Goal: Task Accomplishment & Management: Use online tool/utility

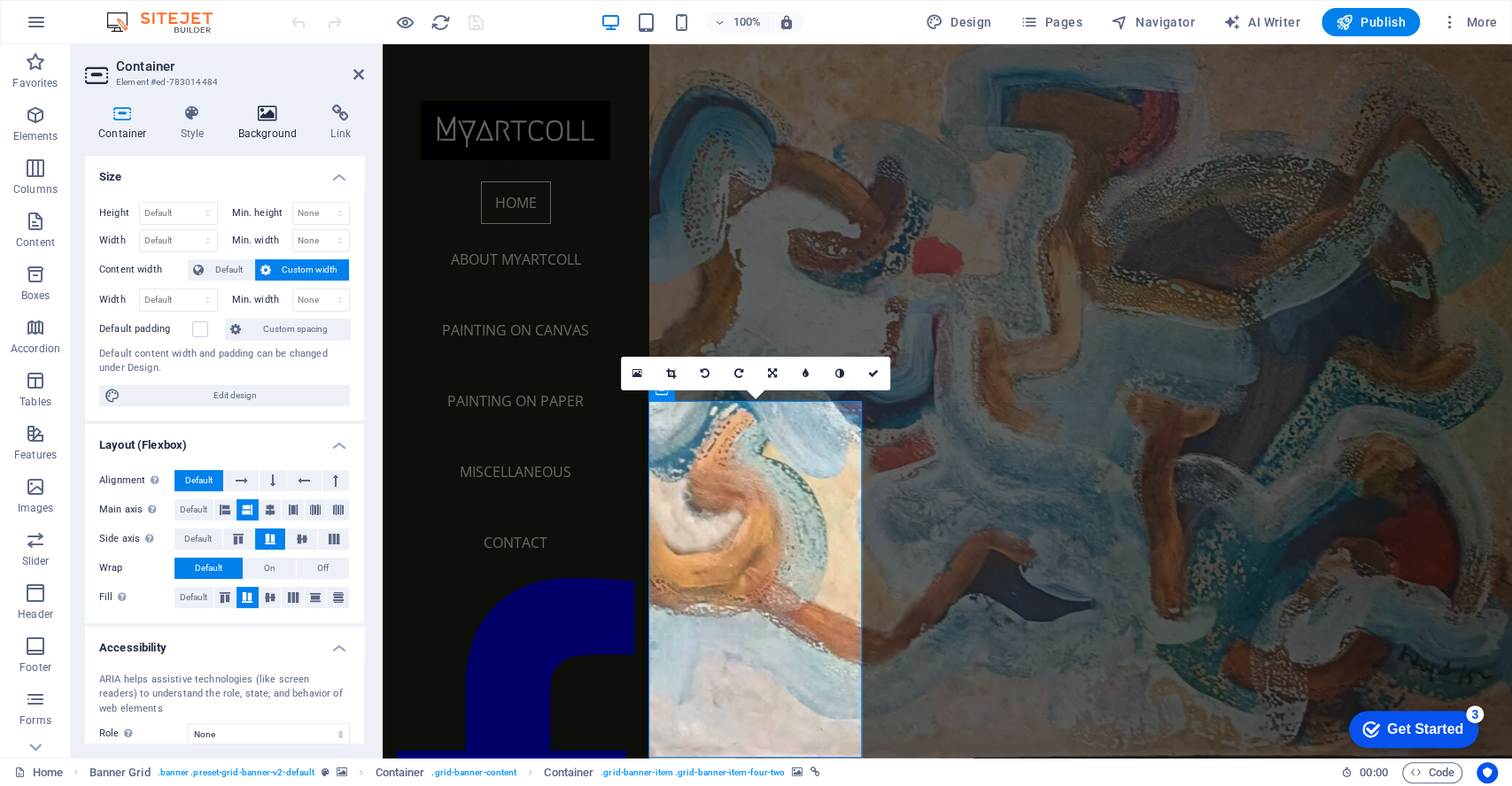
click at [261, 120] on icon at bounding box center [268, 113] width 86 height 18
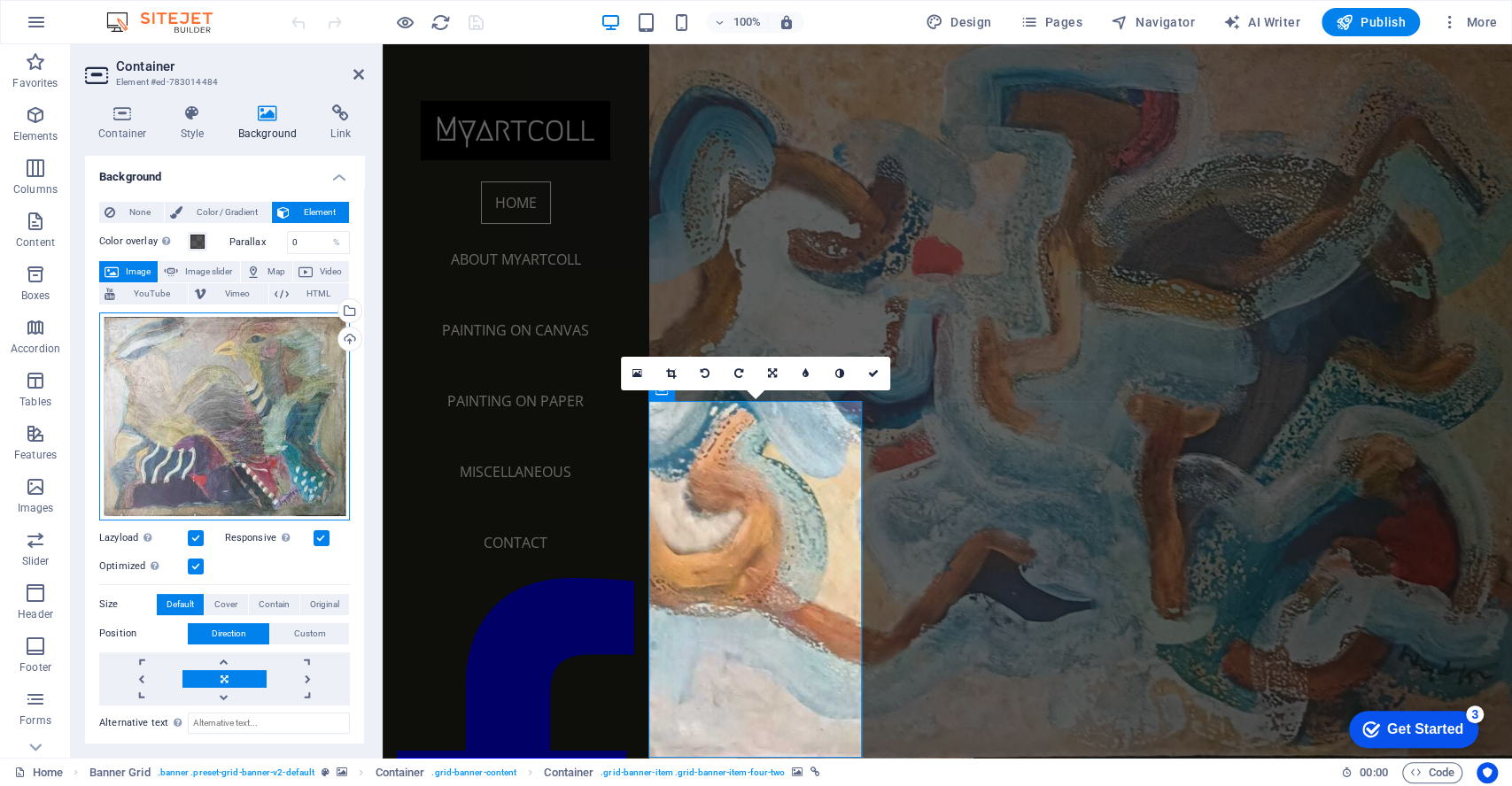
click at [246, 413] on div "Drag files here, click to choose files or select files from Files or our free s…" at bounding box center [224, 417] width 250 height 208
click at [246, 413] on body "[DOMAIN_NAME] Home Favorites Elements Columns Content Boxes Accordion Tables Fe…" at bounding box center [756, 393] width 1512 height 786
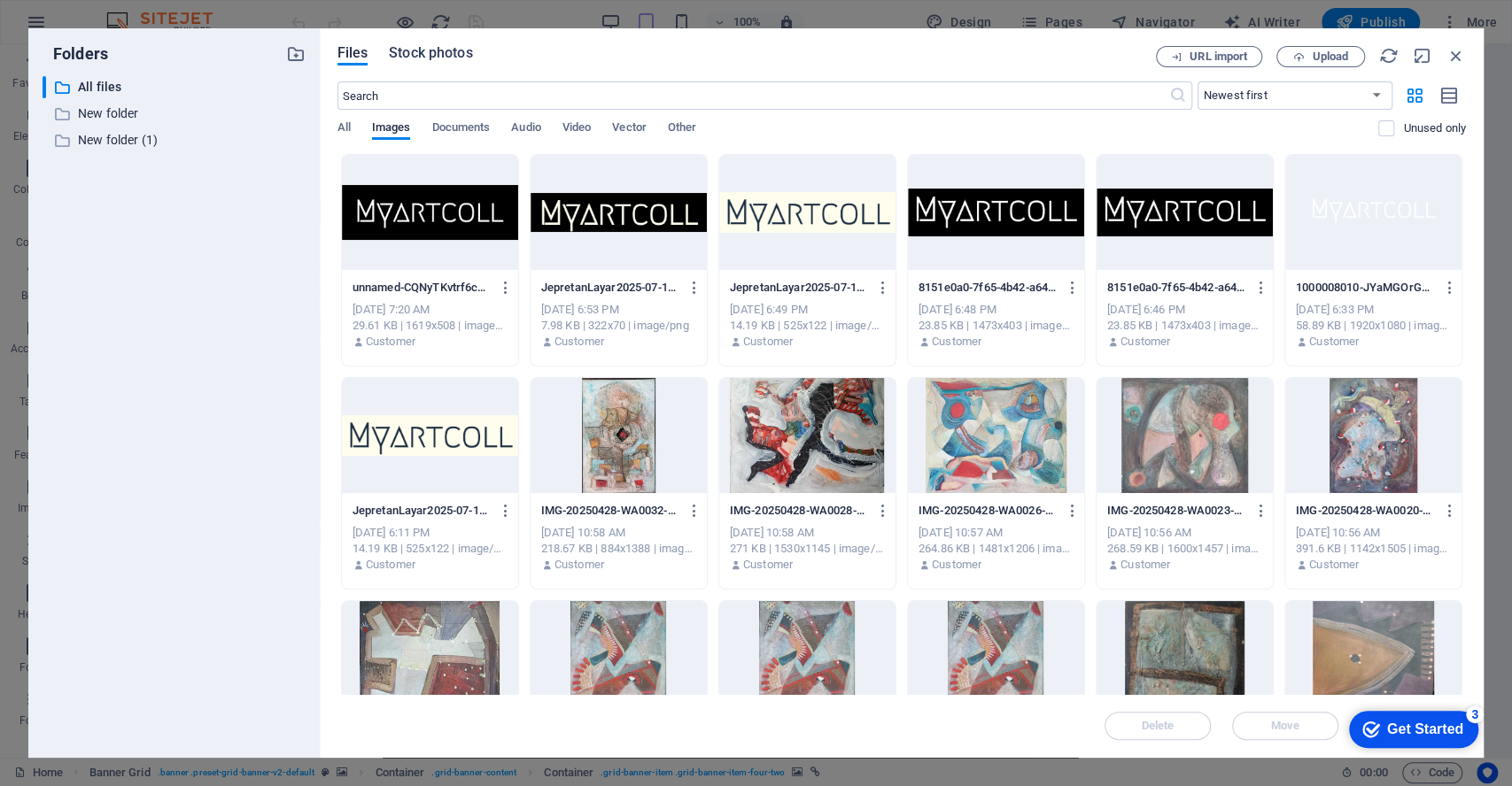
click at [428, 52] on span "Stock photos" at bounding box center [430, 54] width 83 height 21
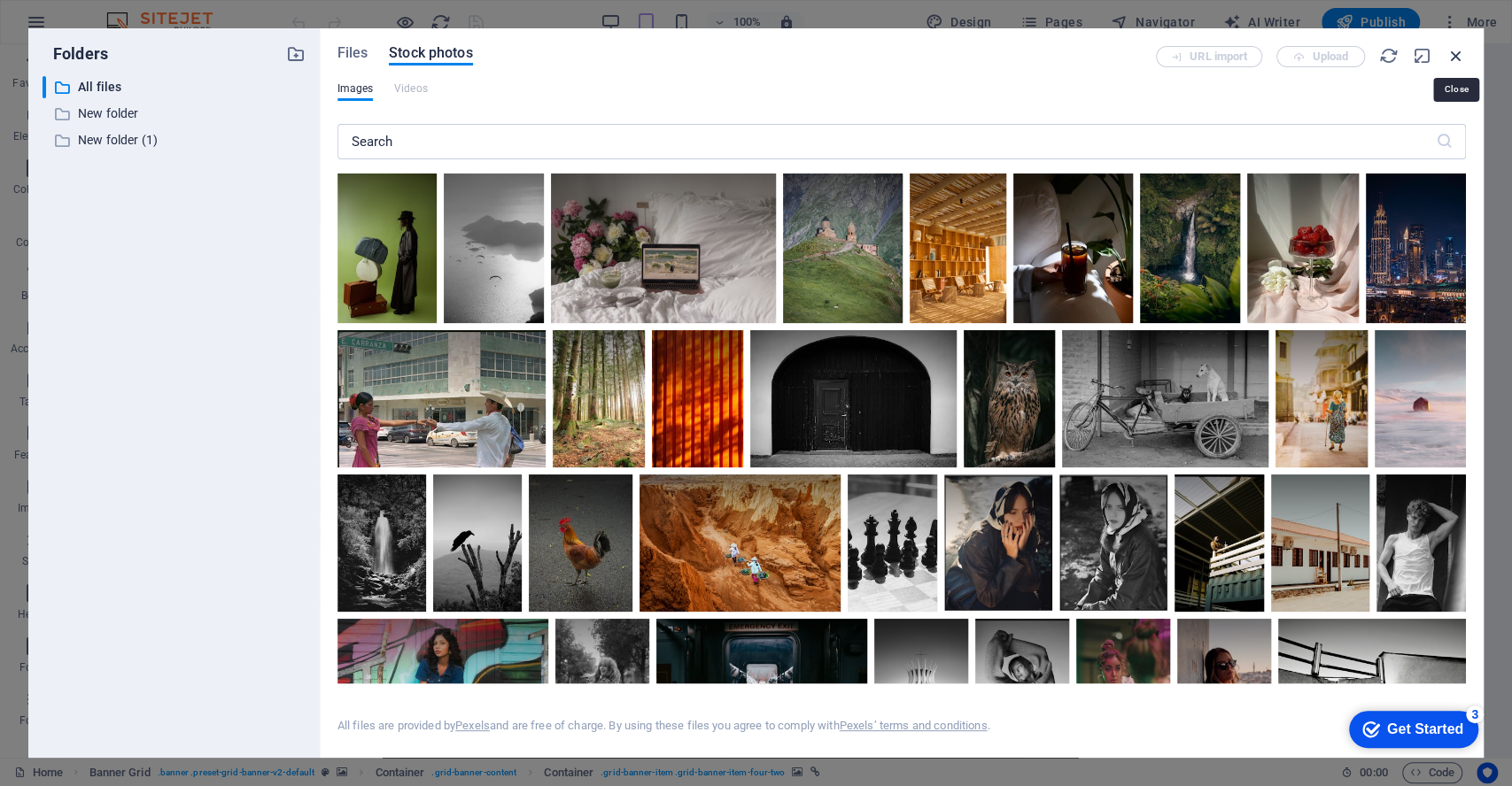
click at [1460, 56] on icon "button" at bounding box center [1455, 56] width 19 height 19
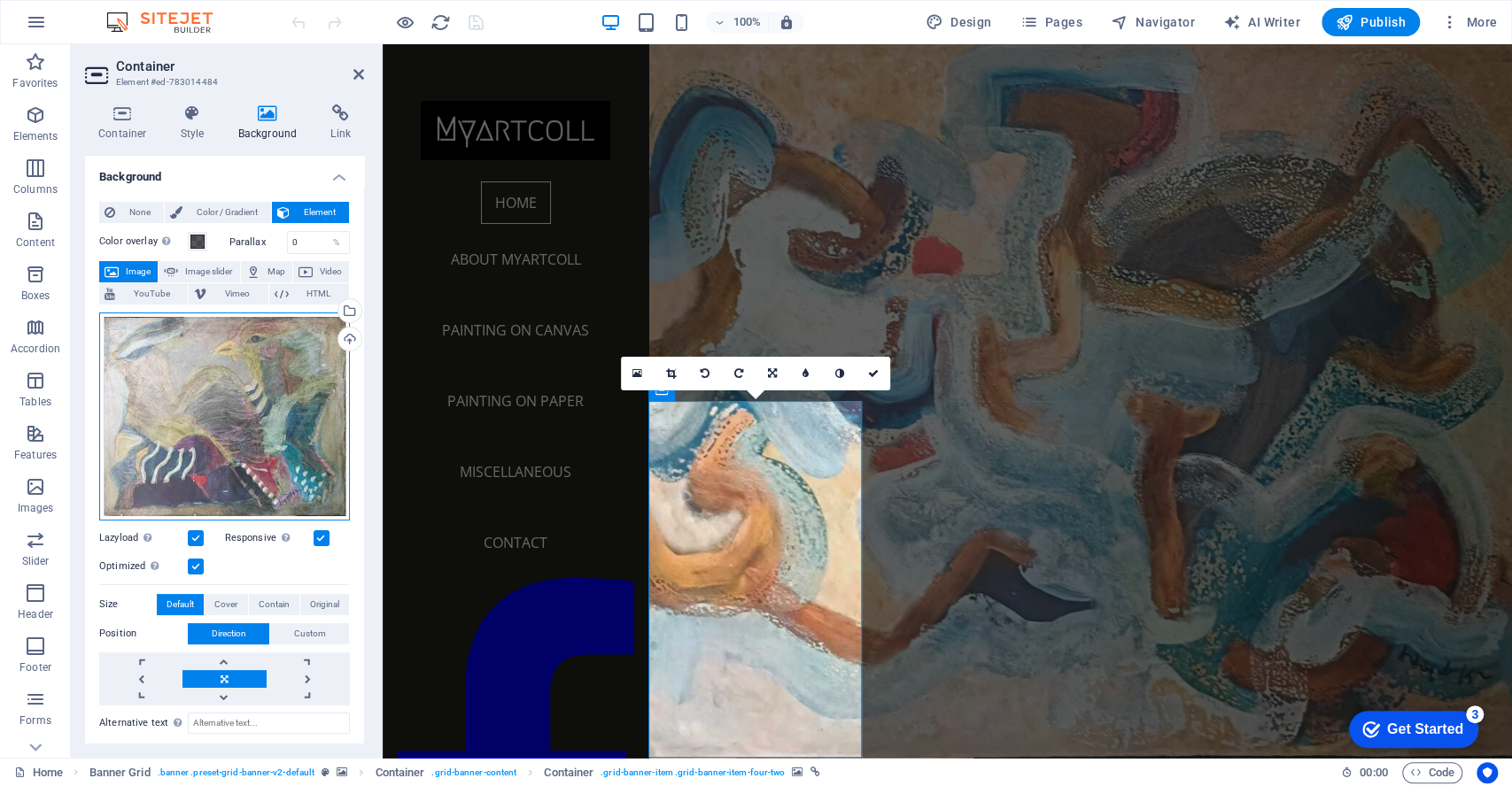
click at [199, 380] on div "Drag files here, click to choose files or select files from Files or our free s…" at bounding box center [224, 417] width 250 height 208
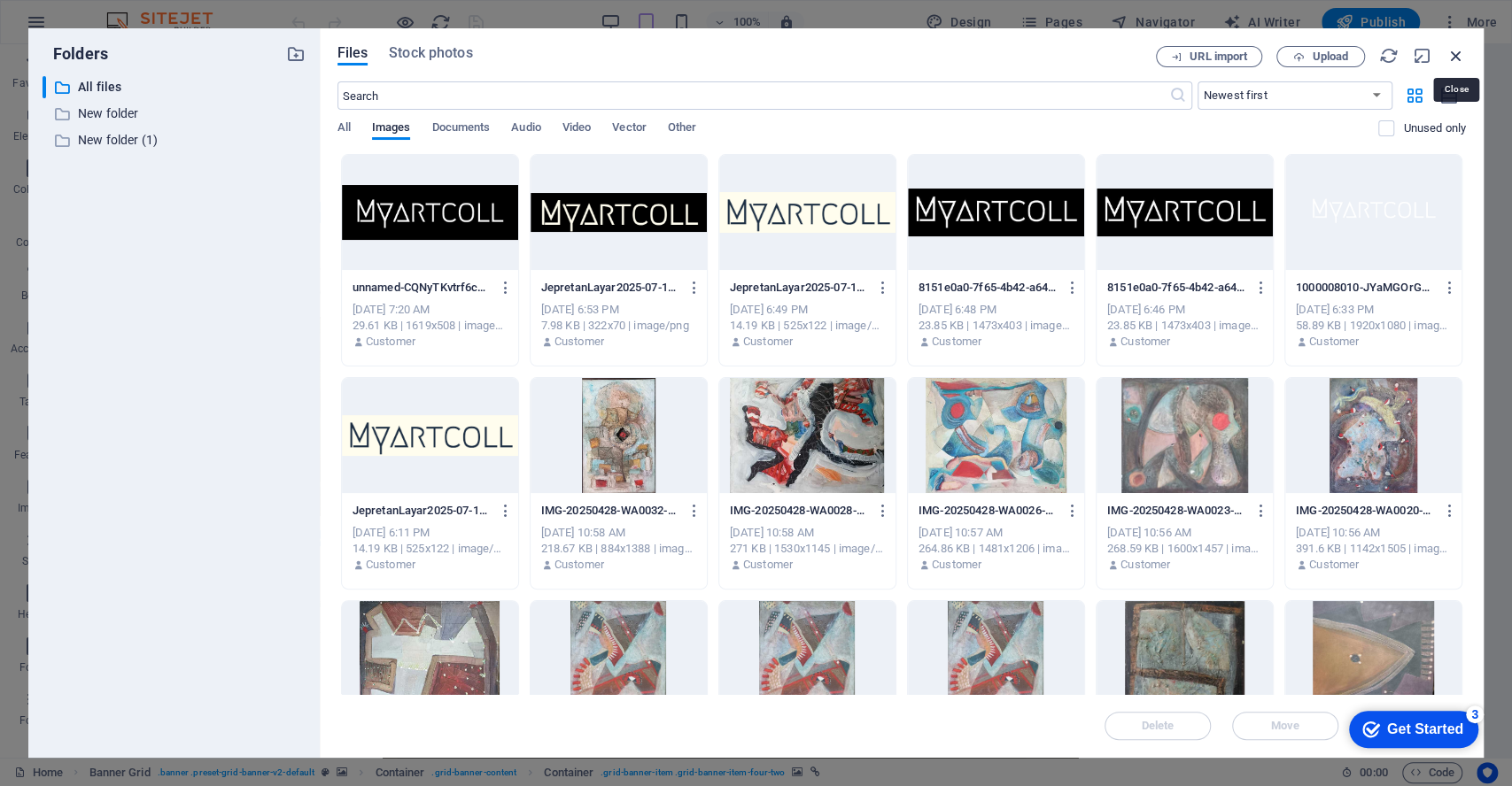
click at [1452, 55] on icon "button" at bounding box center [1455, 56] width 19 height 19
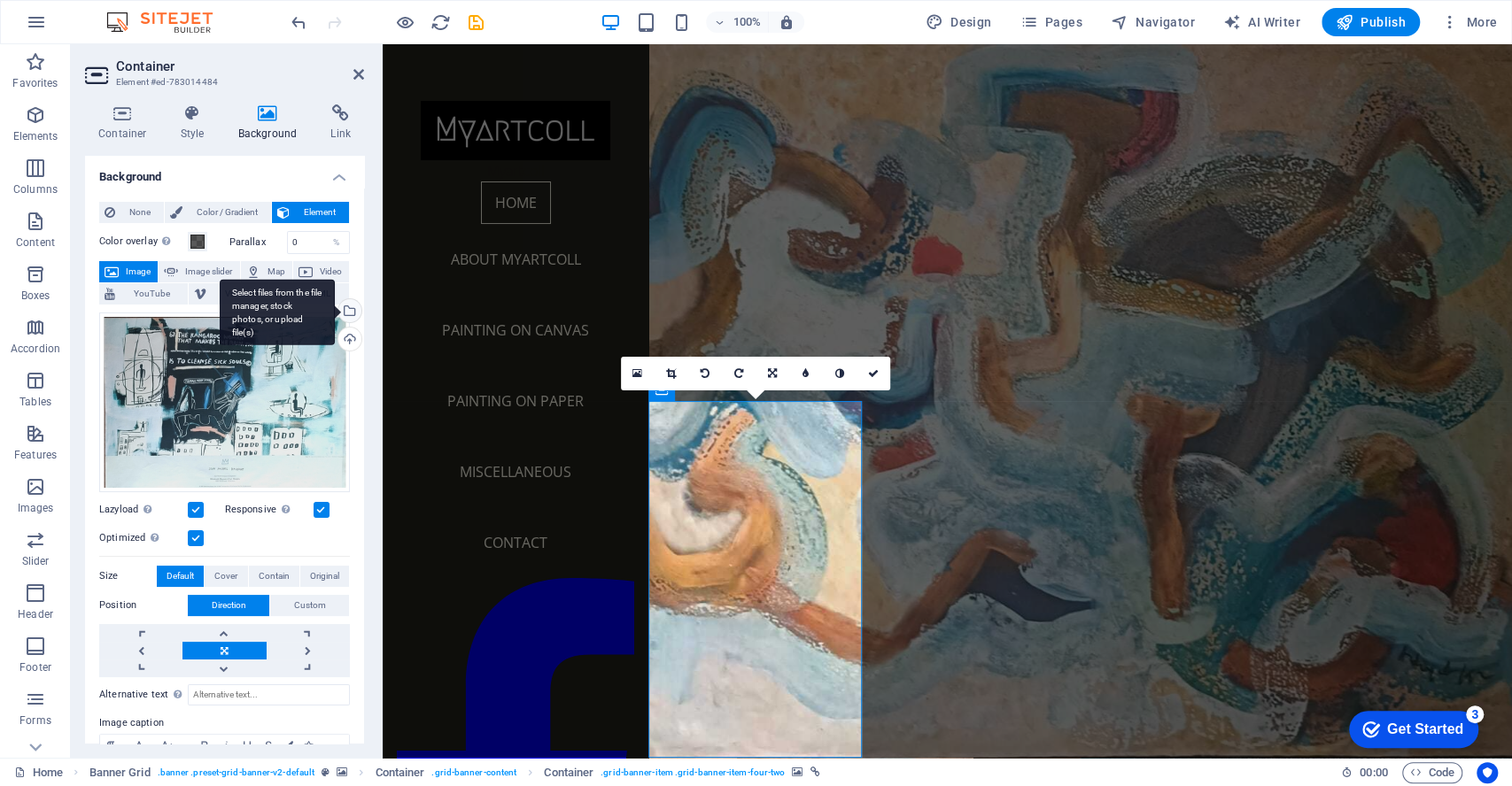
click at [346, 312] on div "Select files from the file manager, stock photos, or upload file(s)" at bounding box center [348, 312] width 26 height 26
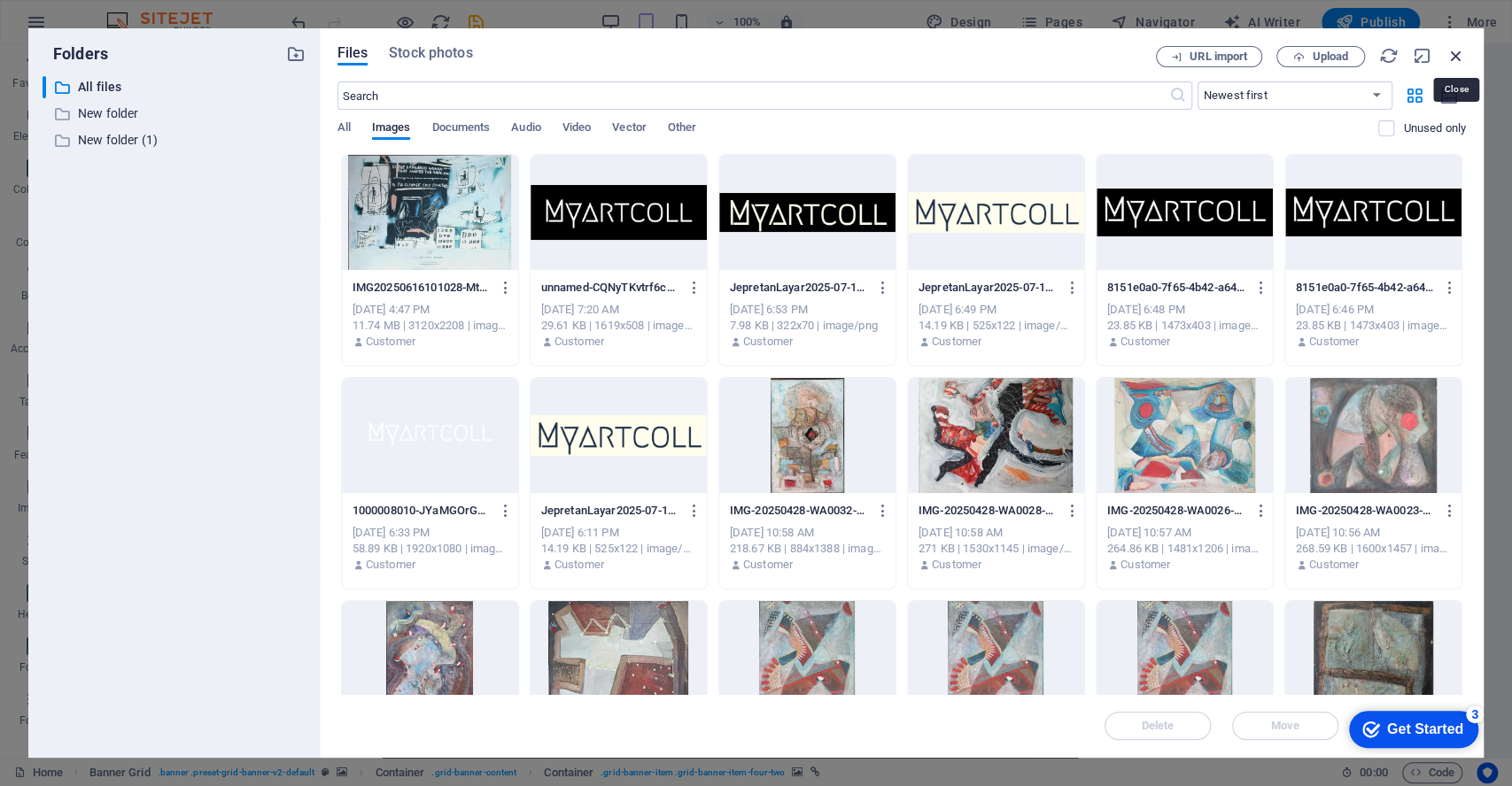
click at [1458, 51] on icon "button" at bounding box center [1455, 56] width 19 height 19
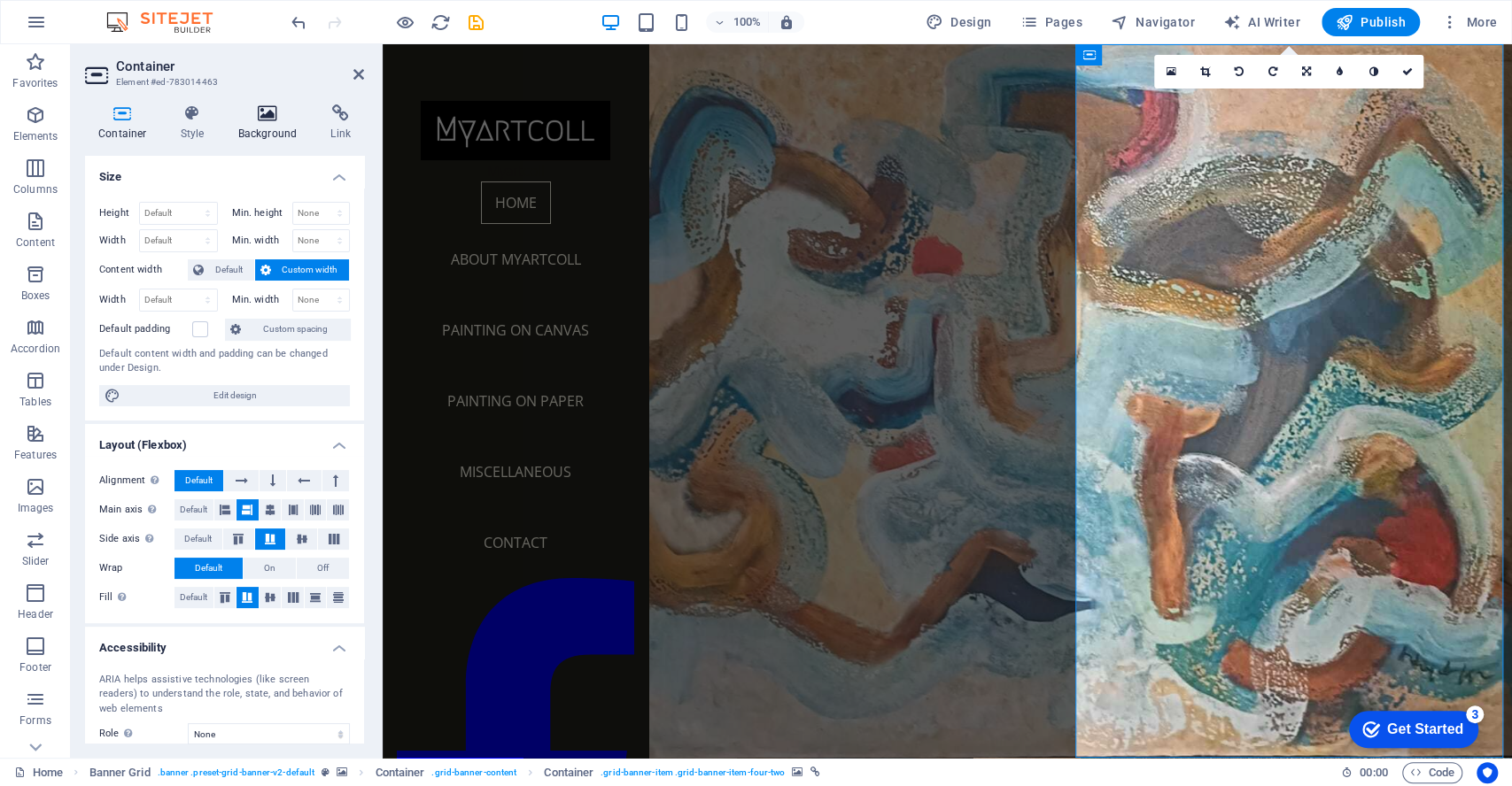
click at [263, 112] on icon at bounding box center [268, 113] width 86 height 18
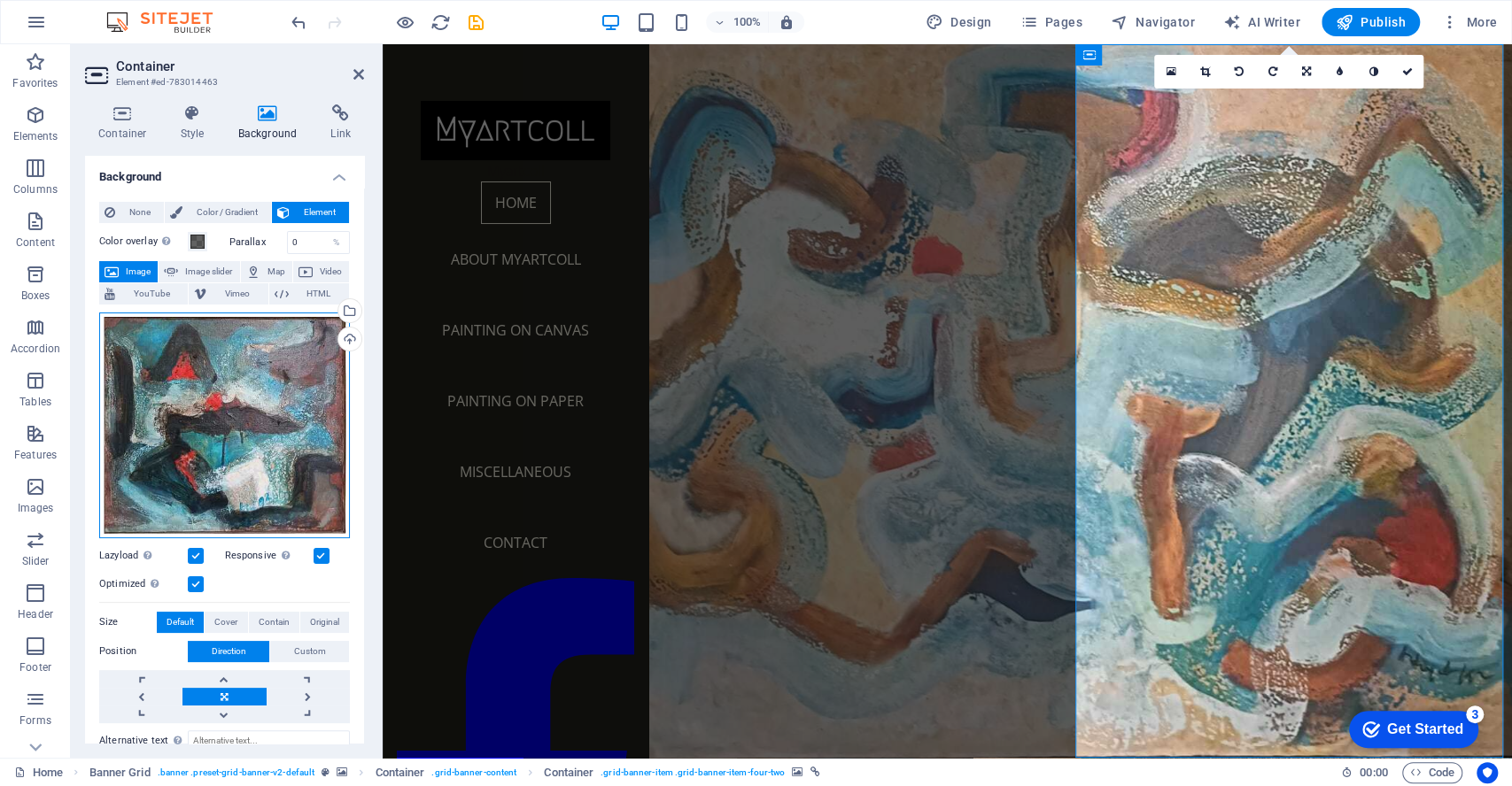
click at [247, 421] on div "Drag files here, click to choose files or select files from Files or our free s…" at bounding box center [224, 426] width 250 height 226
click at [247, 421] on body "[DOMAIN_NAME] Home Favorites Elements Columns Content Boxes Accordion Tables Fe…" at bounding box center [756, 393] width 1512 height 786
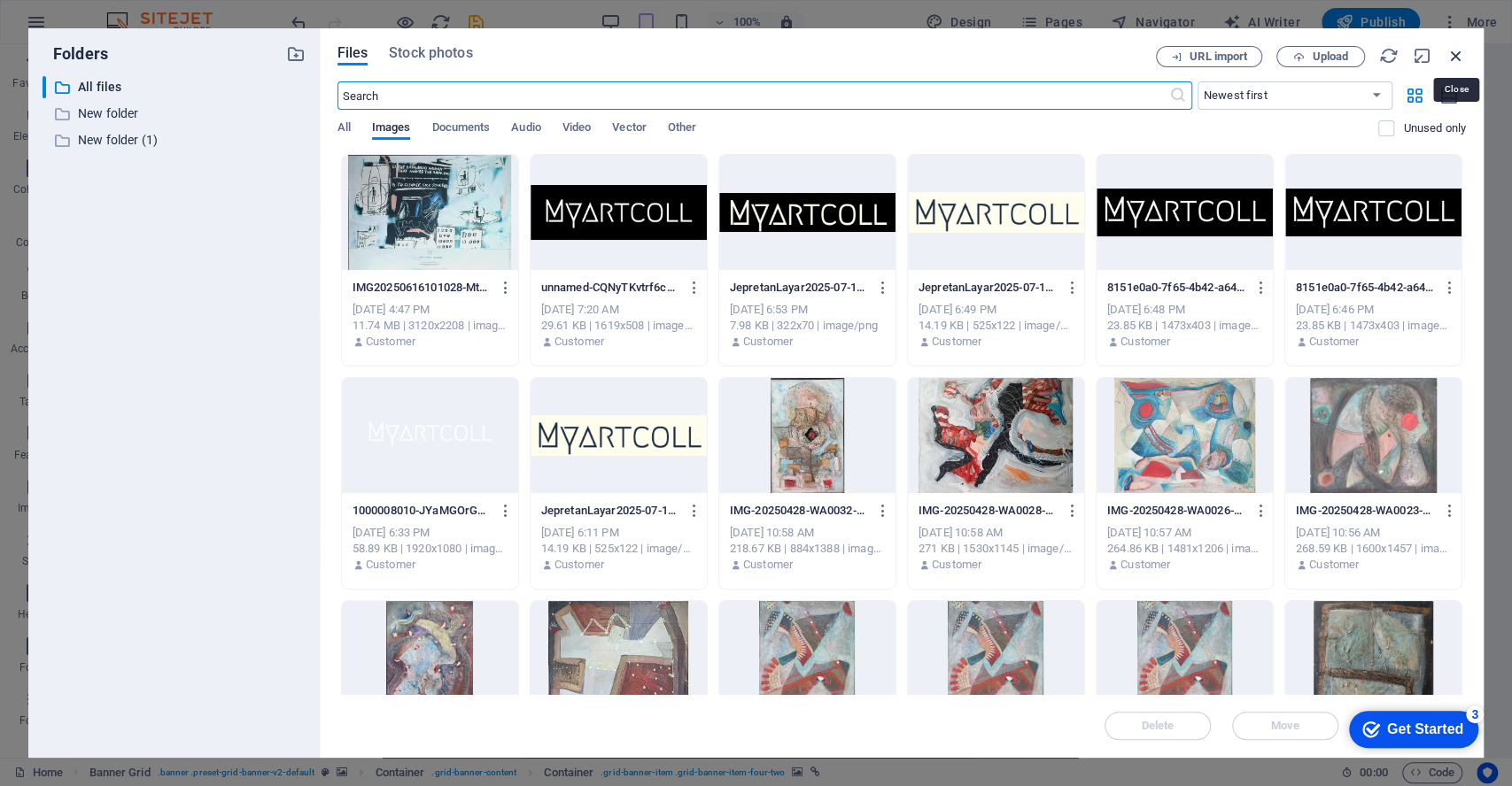
click at [1458, 55] on icon "button" at bounding box center [1455, 56] width 19 height 19
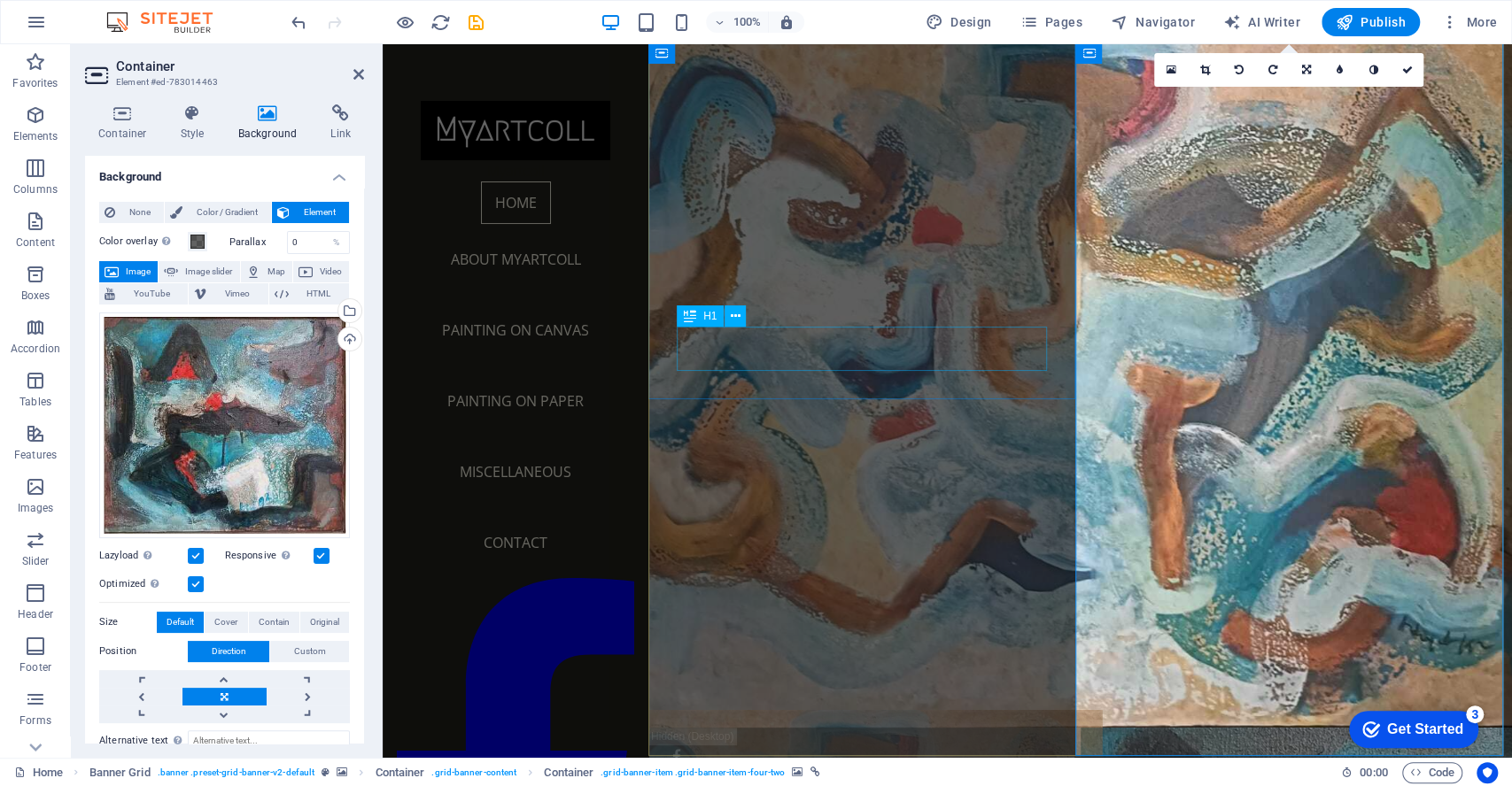
scroll to position [56, 0]
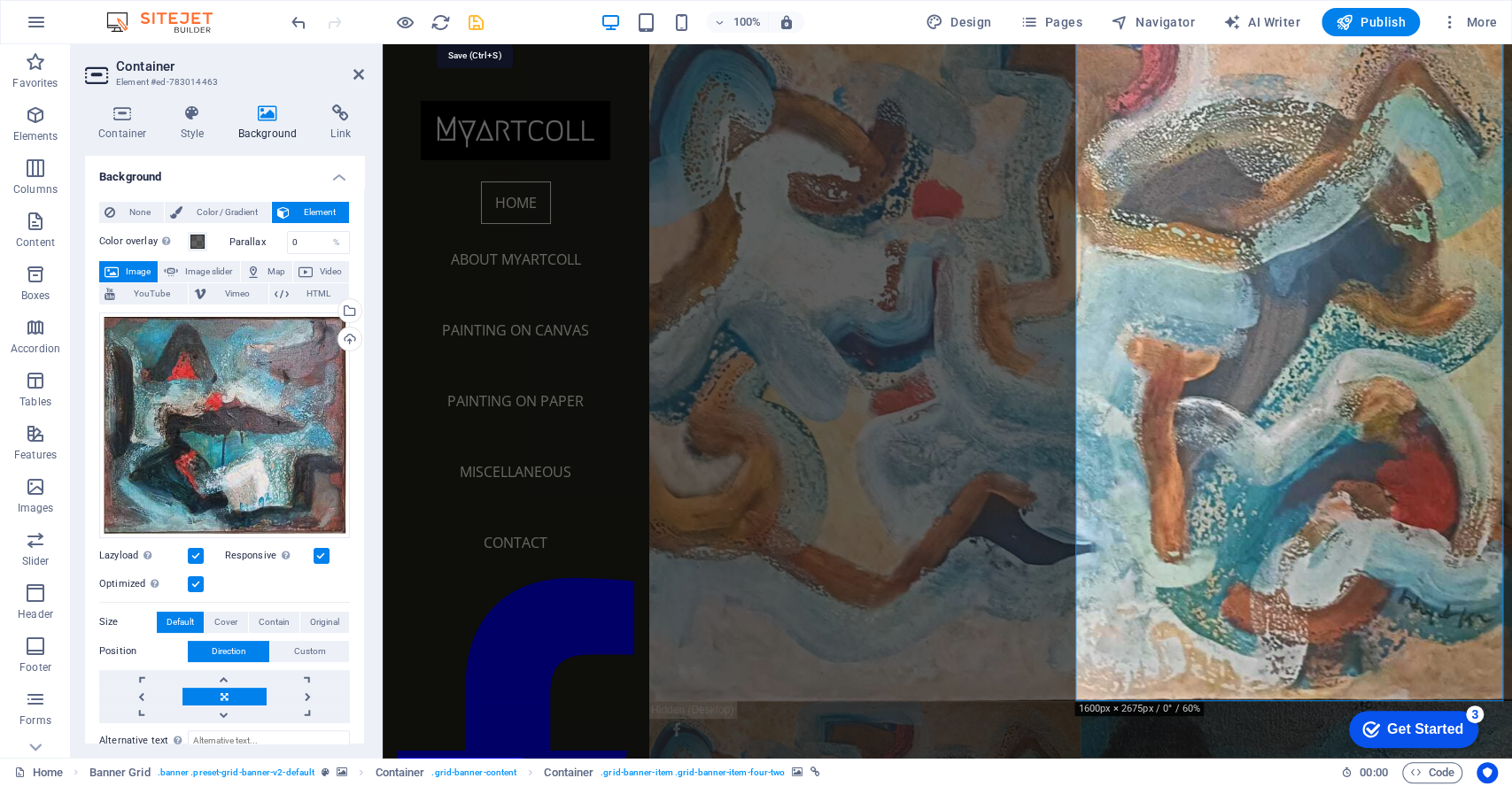
click at [474, 19] on icon "save" at bounding box center [475, 22] width 20 height 20
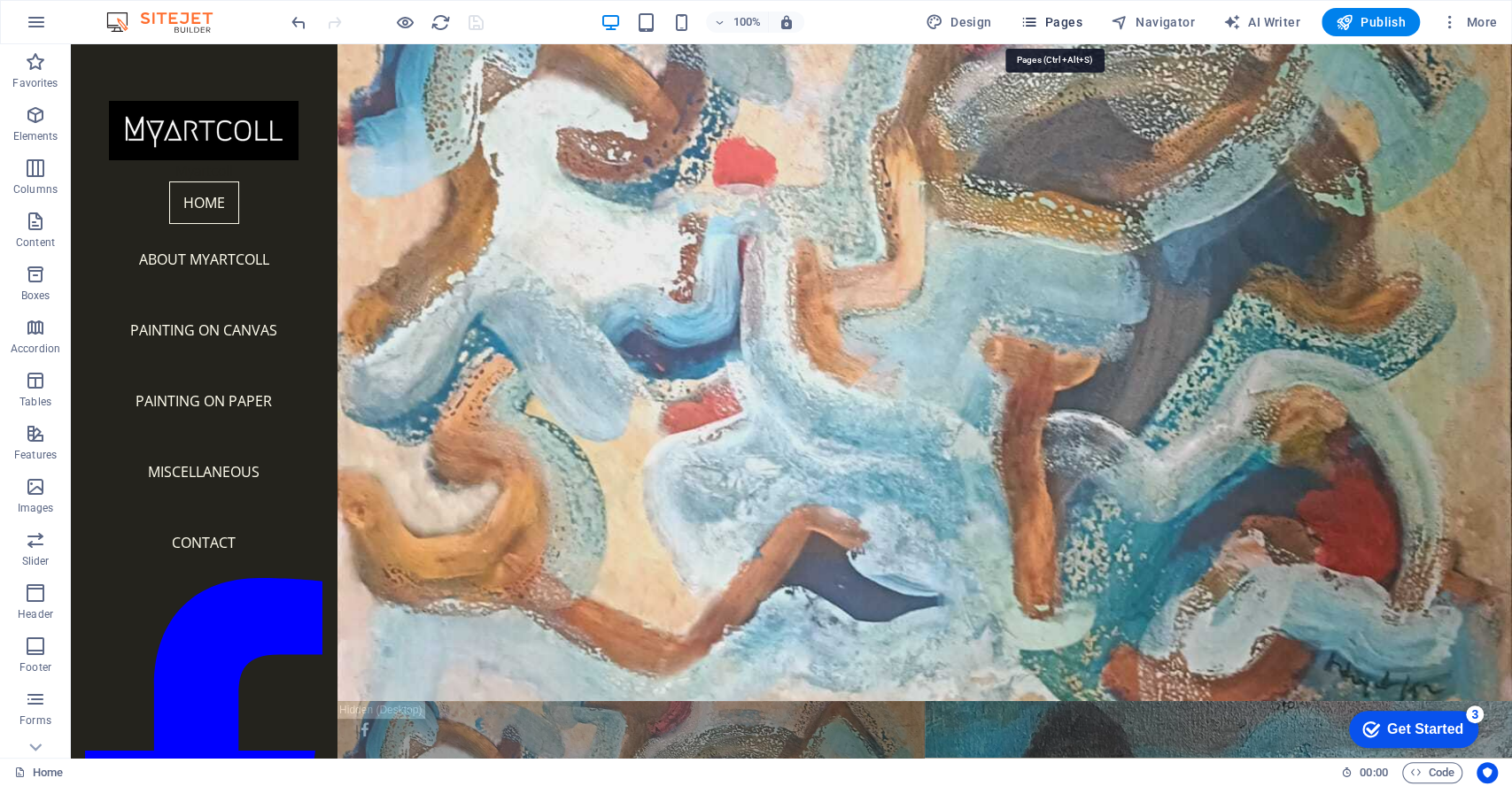
click at [1067, 28] on span "Pages" at bounding box center [1050, 22] width 62 height 18
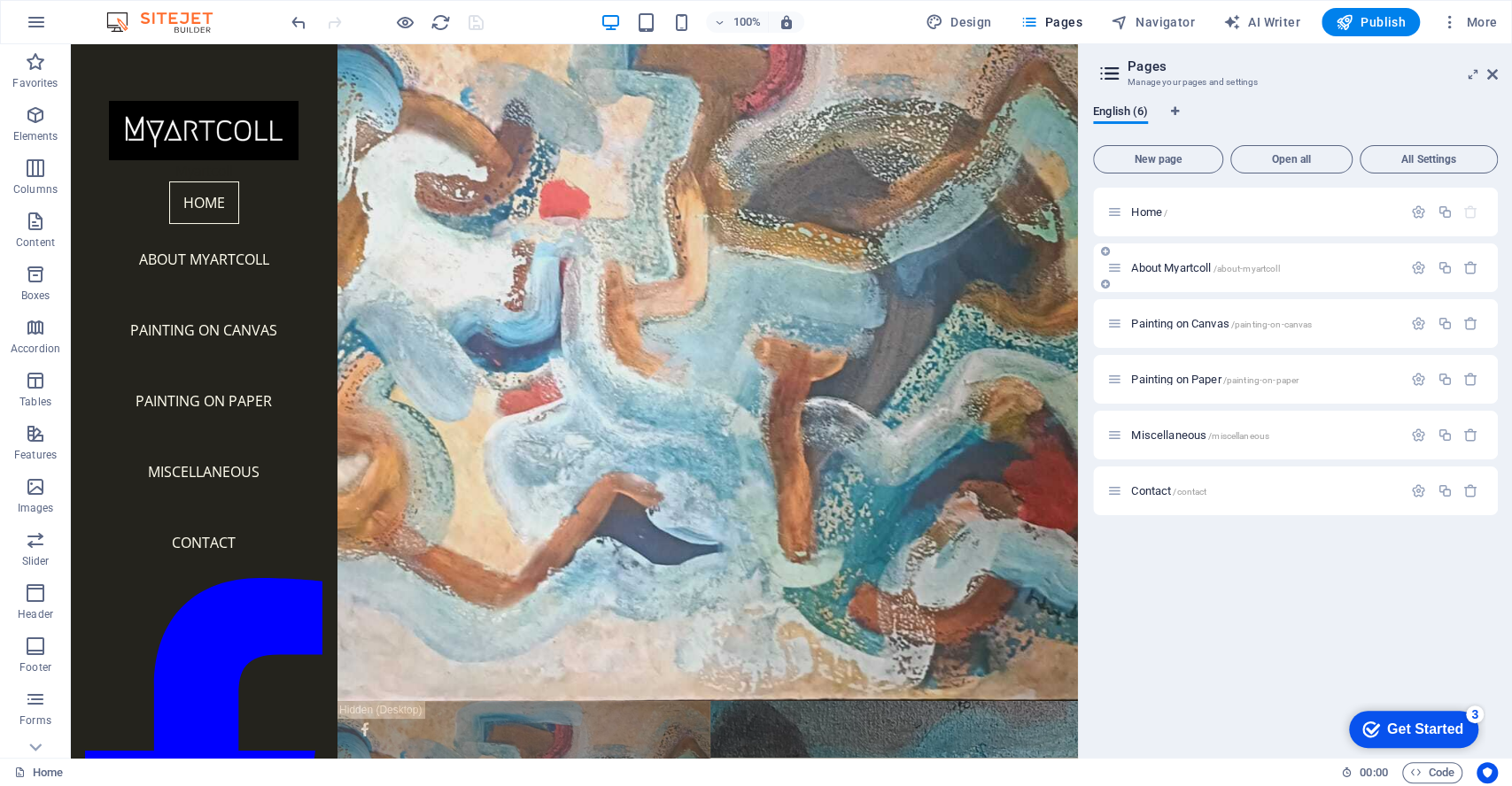
click at [1171, 268] on span "About Myartcoll /about-myartcoll" at bounding box center [1205, 268] width 148 height 14
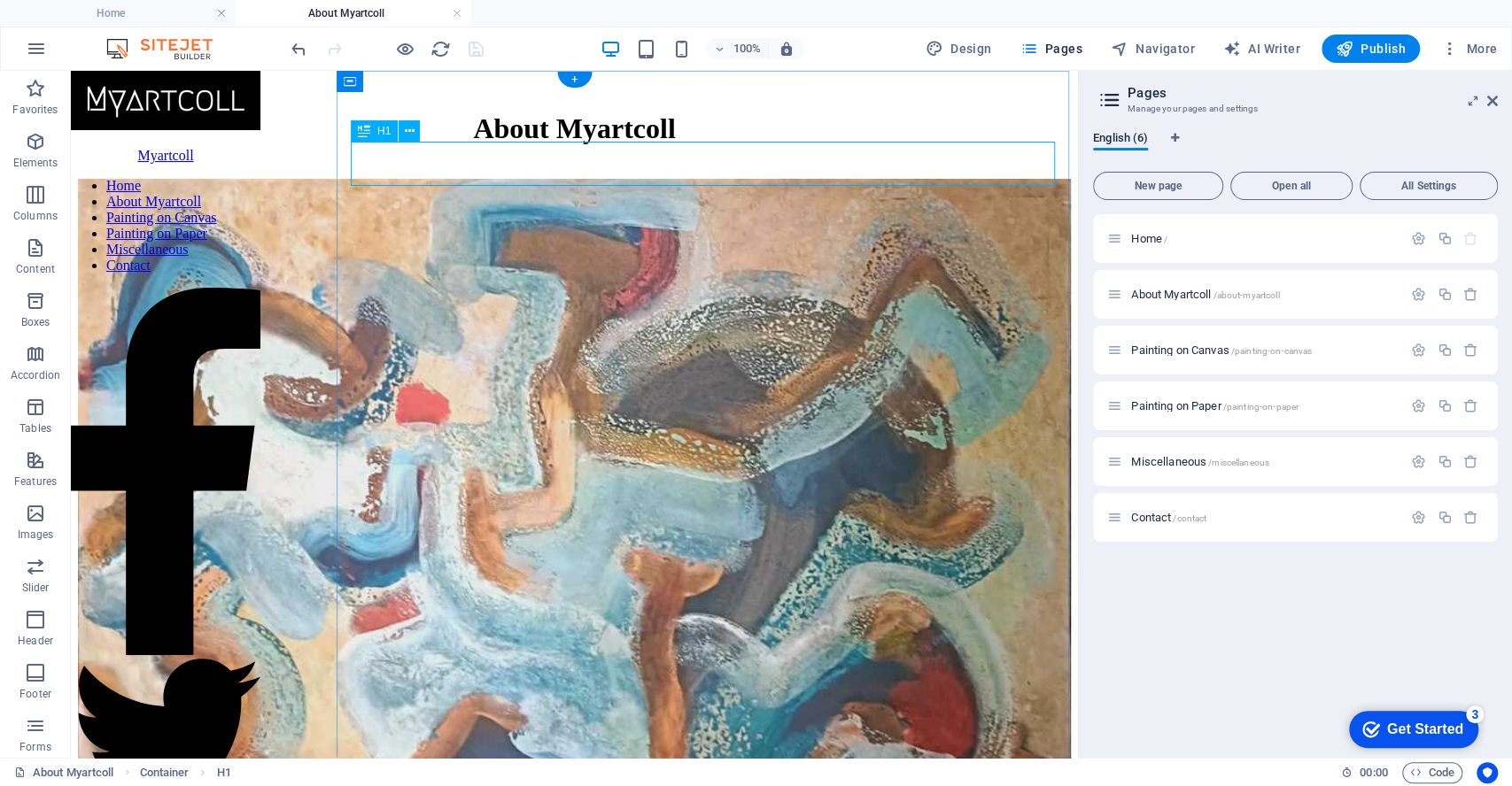
scroll to position [0, 0]
click at [194, 274] on nav "Home About Myartcoll Painting on Canvas Painting on Paper Miscellaneous Contact" at bounding box center [166, 226] width 190 height 95
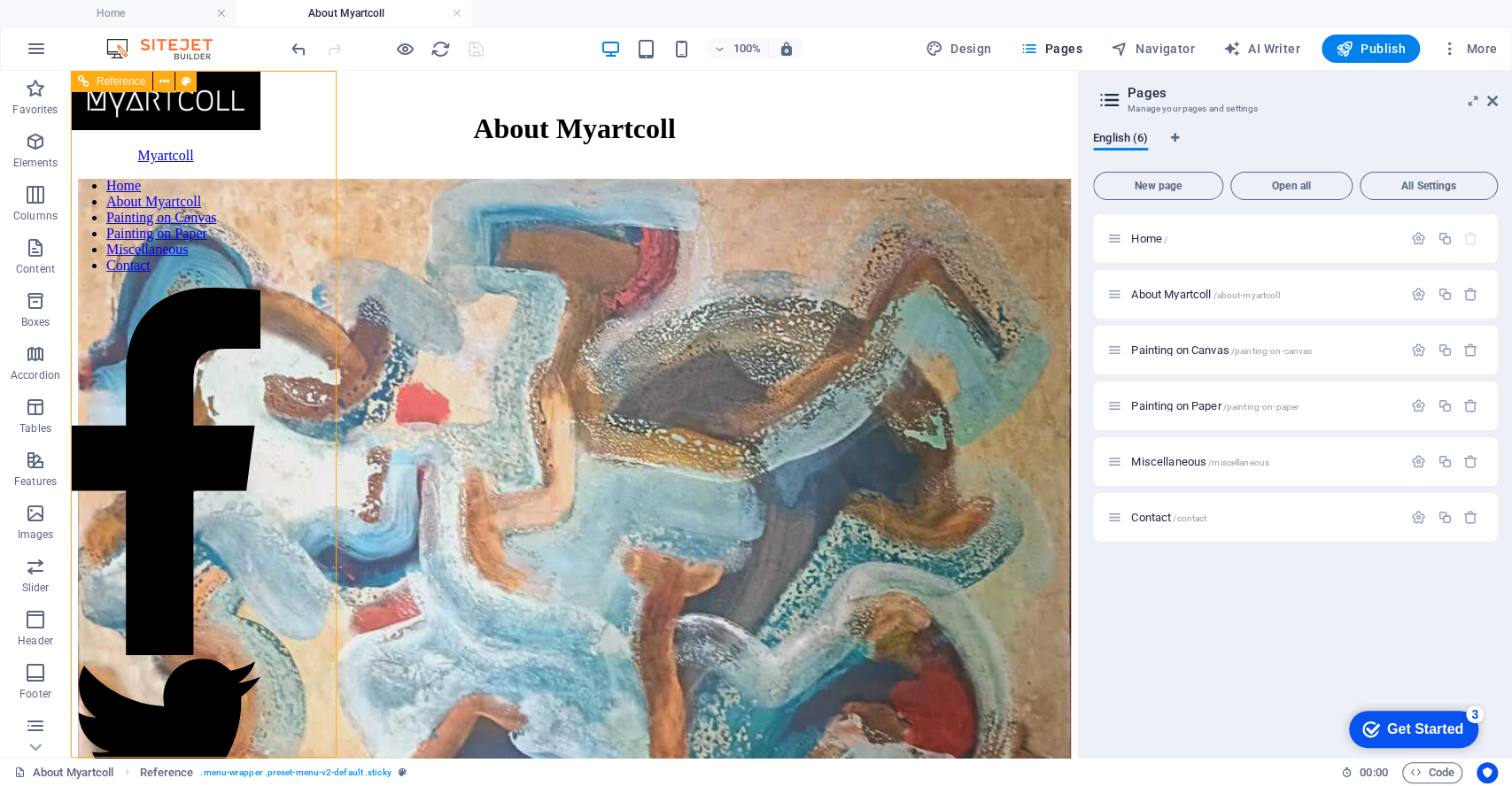
click at [196, 274] on nav "Home About Myartcoll Painting on Canvas Painting on Paper Miscellaneous Contact" at bounding box center [166, 226] width 190 height 95
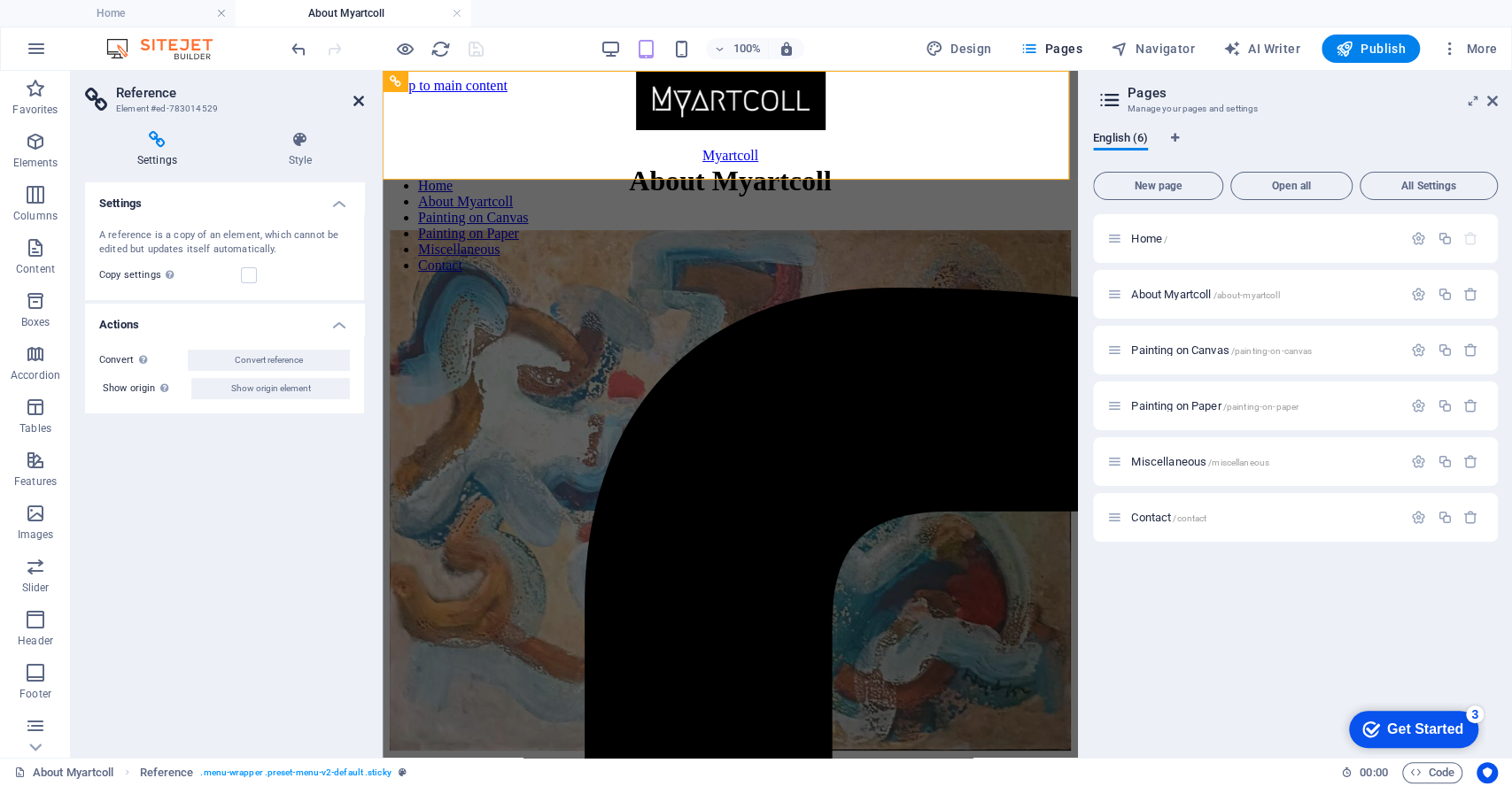
click at [363, 98] on icon at bounding box center [359, 100] width 11 height 15
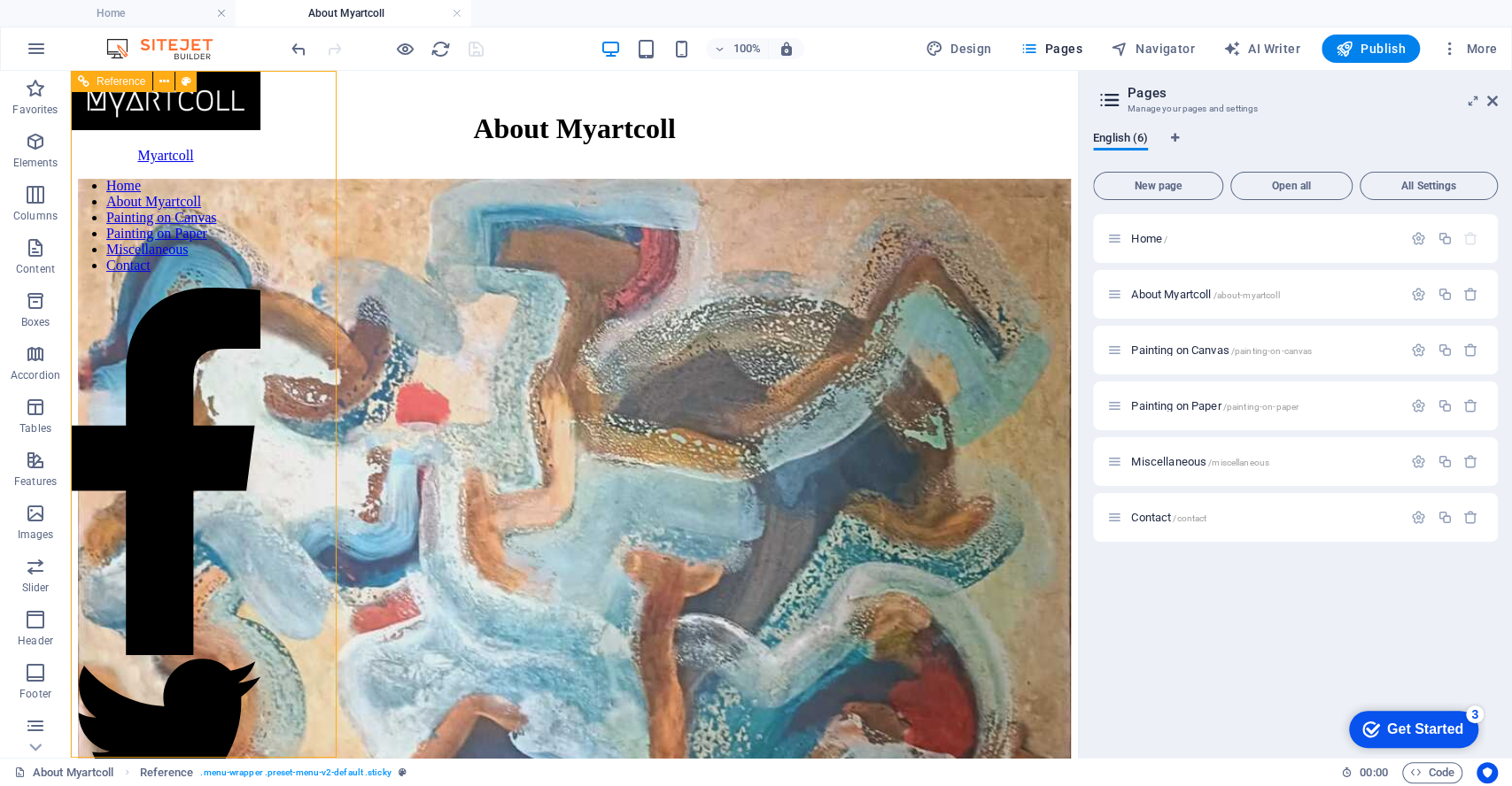
click at [215, 274] on nav "Home About Myartcoll Painting on Canvas Painting on Paper Miscellaneous Contact" at bounding box center [166, 226] width 190 height 95
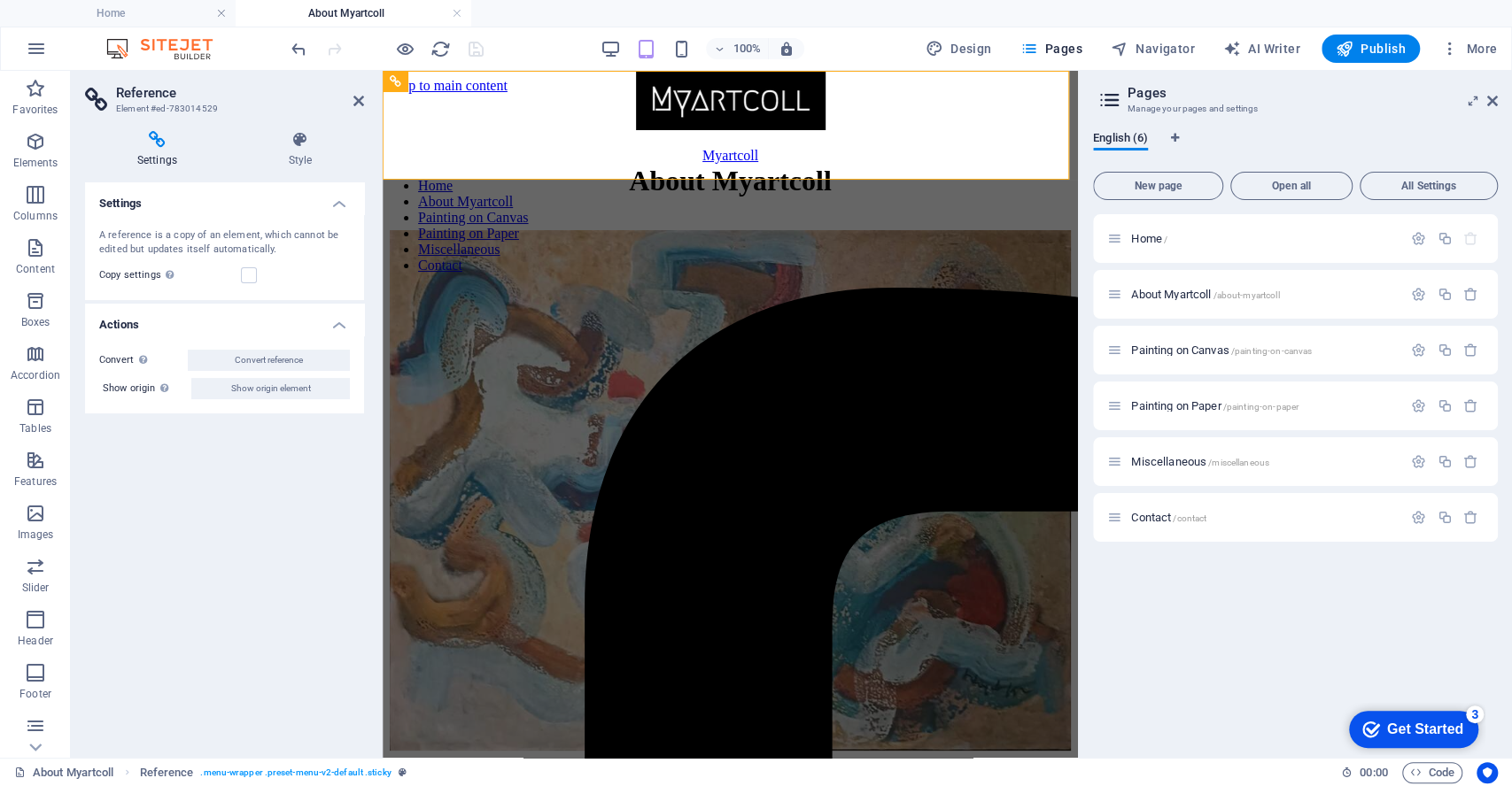
click at [159, 140] on icon at bounding box center [157, 140] width 144 height 18
click at [158, 162] on h4 "Settings" at bounding box center [160, 150] width 151 height 37
click at [344, 203] on h4 "Settings" at bounding box center [224, 198] width 279 height 32
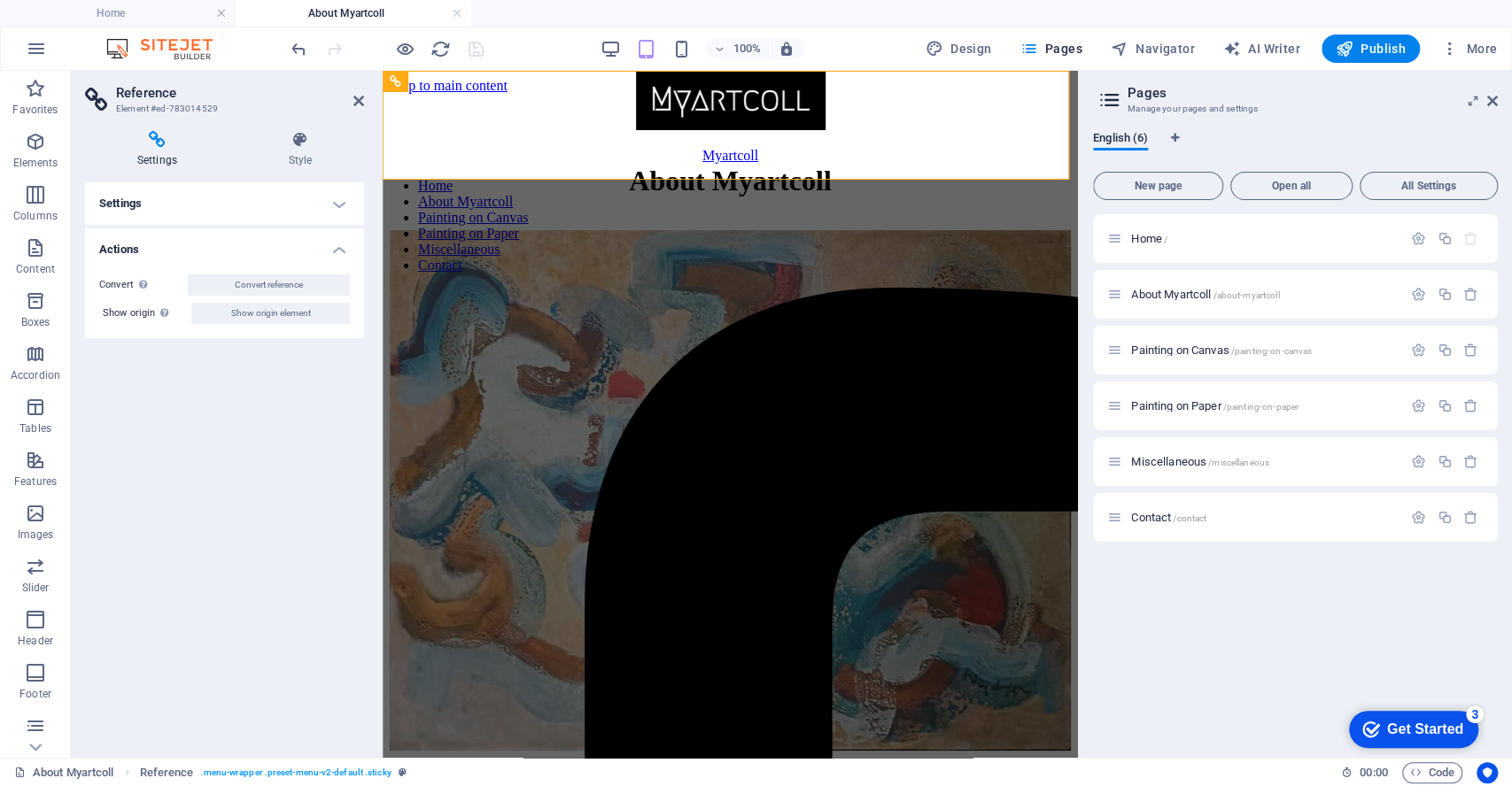
click at [344, 203] on h4 "Settings" at bounding box center [224, 204] width 279 height 43
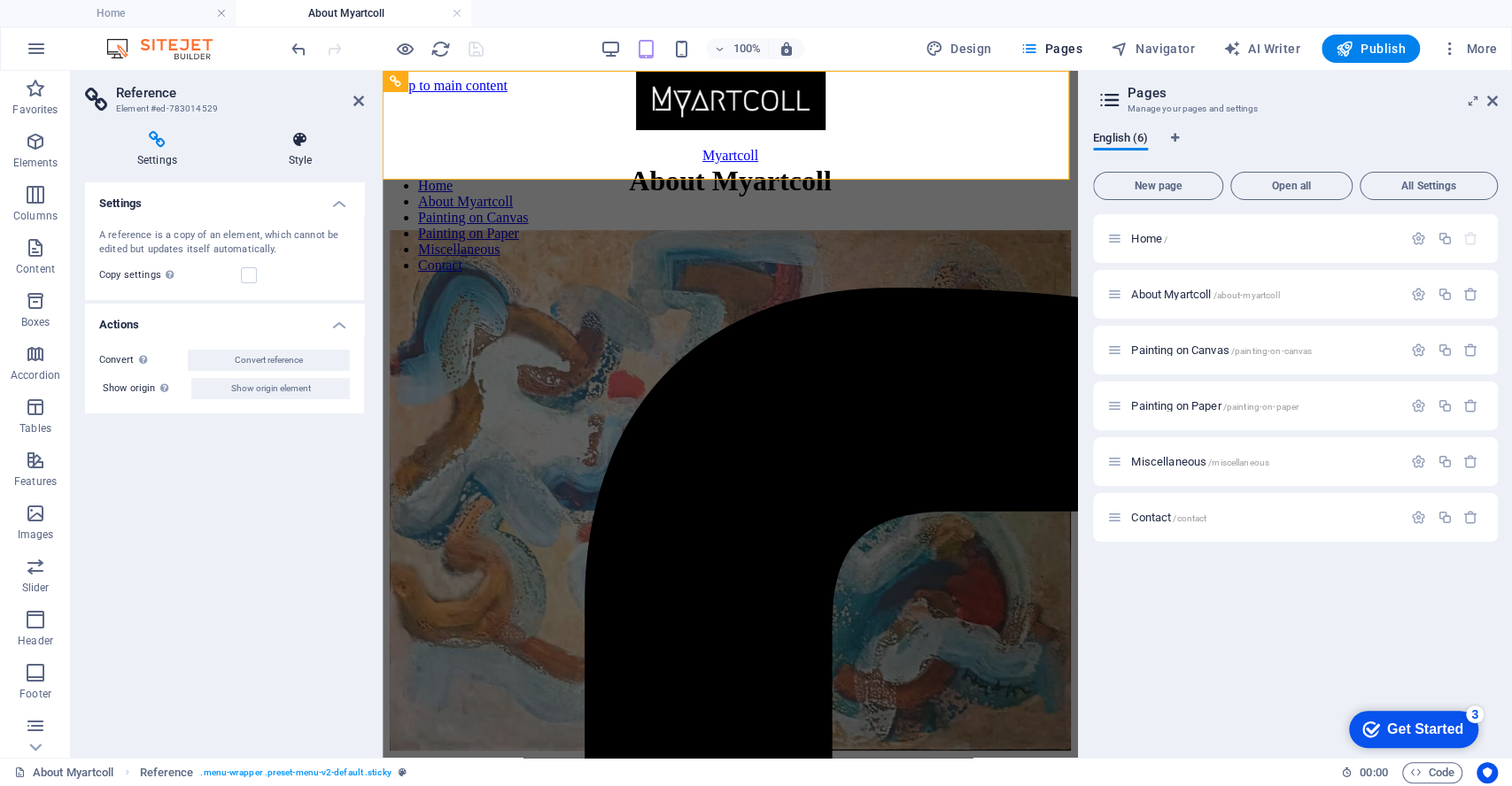
click at [297, 146] on icon at bounding box center [300, 140] width 128 height 18
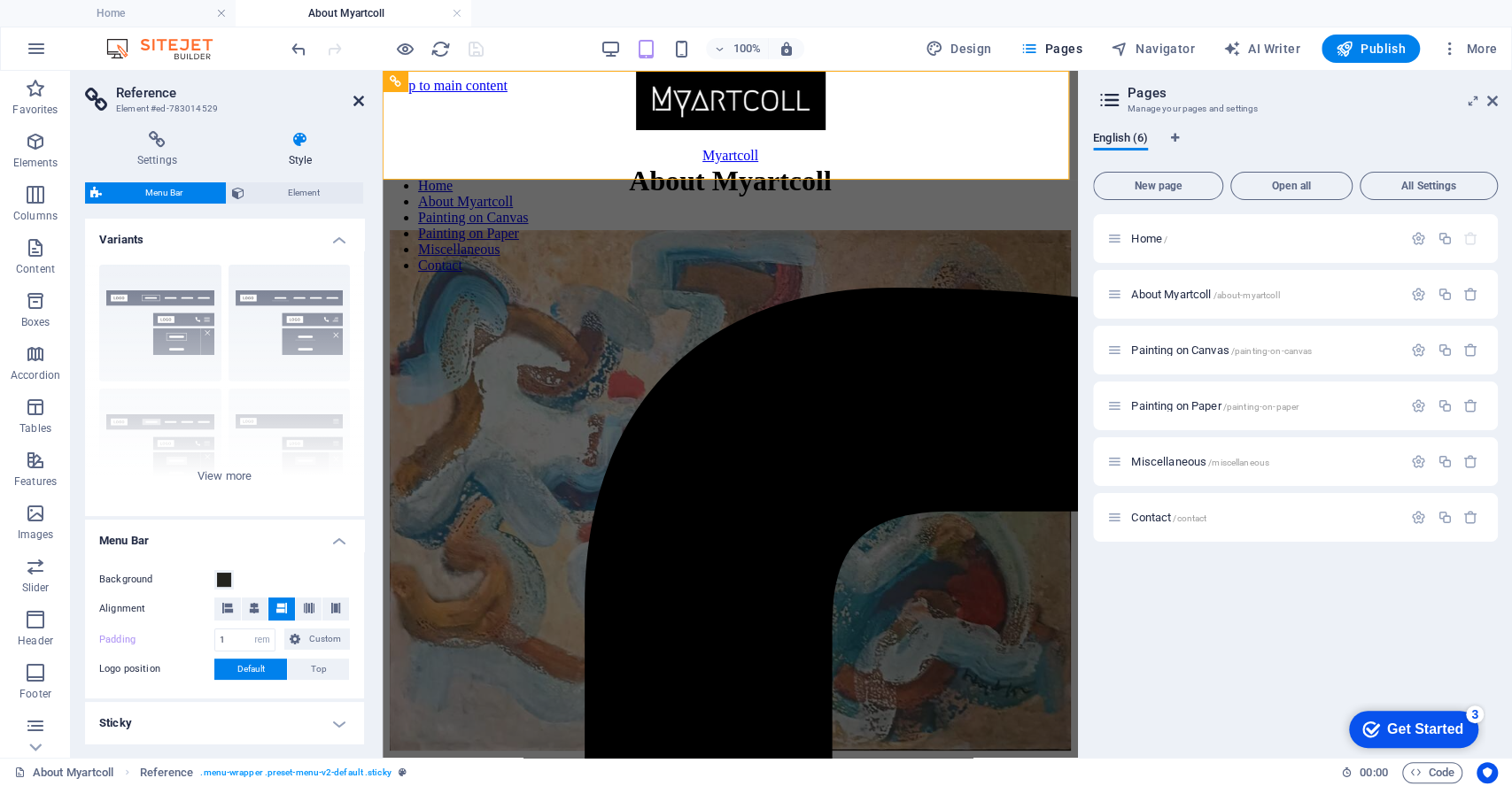
click at [355, 101] on icon at bounding box center [359, 100] width 11 height 15
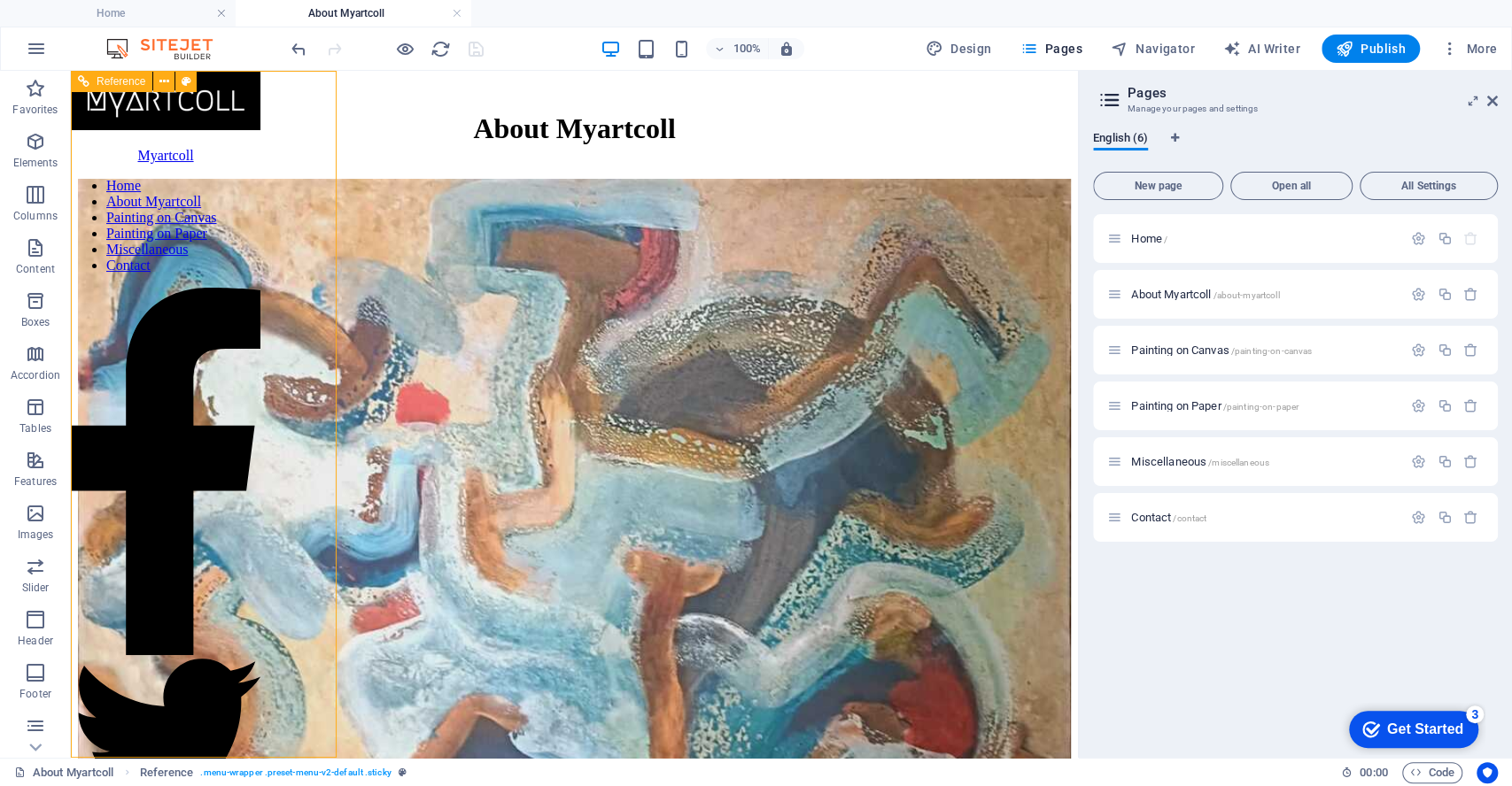
click at [202, 274] on nav "Home About Myartcoll Painting on Canvas Painting on Paper Miscellaneous Contact" at bounding box center [166, 226] width 190 height 95
click at [203, 274] on nav "Home About Myartcoll Painting on Canvas Painting on Paper Miscellaneous Contact" at bounding box center [166, 226] width 190 height 95
select select "rem"
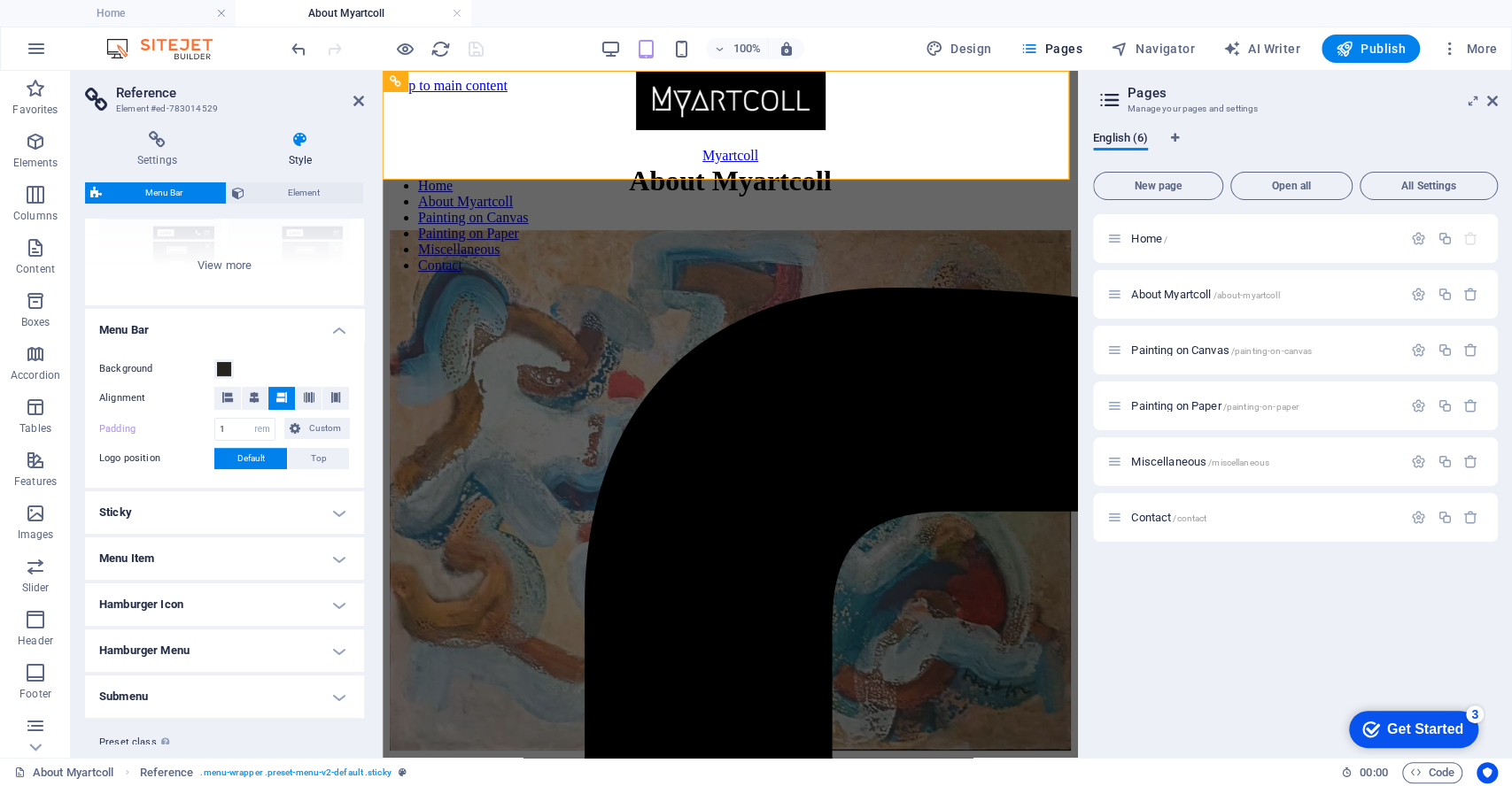
scroll to position [255, 0]
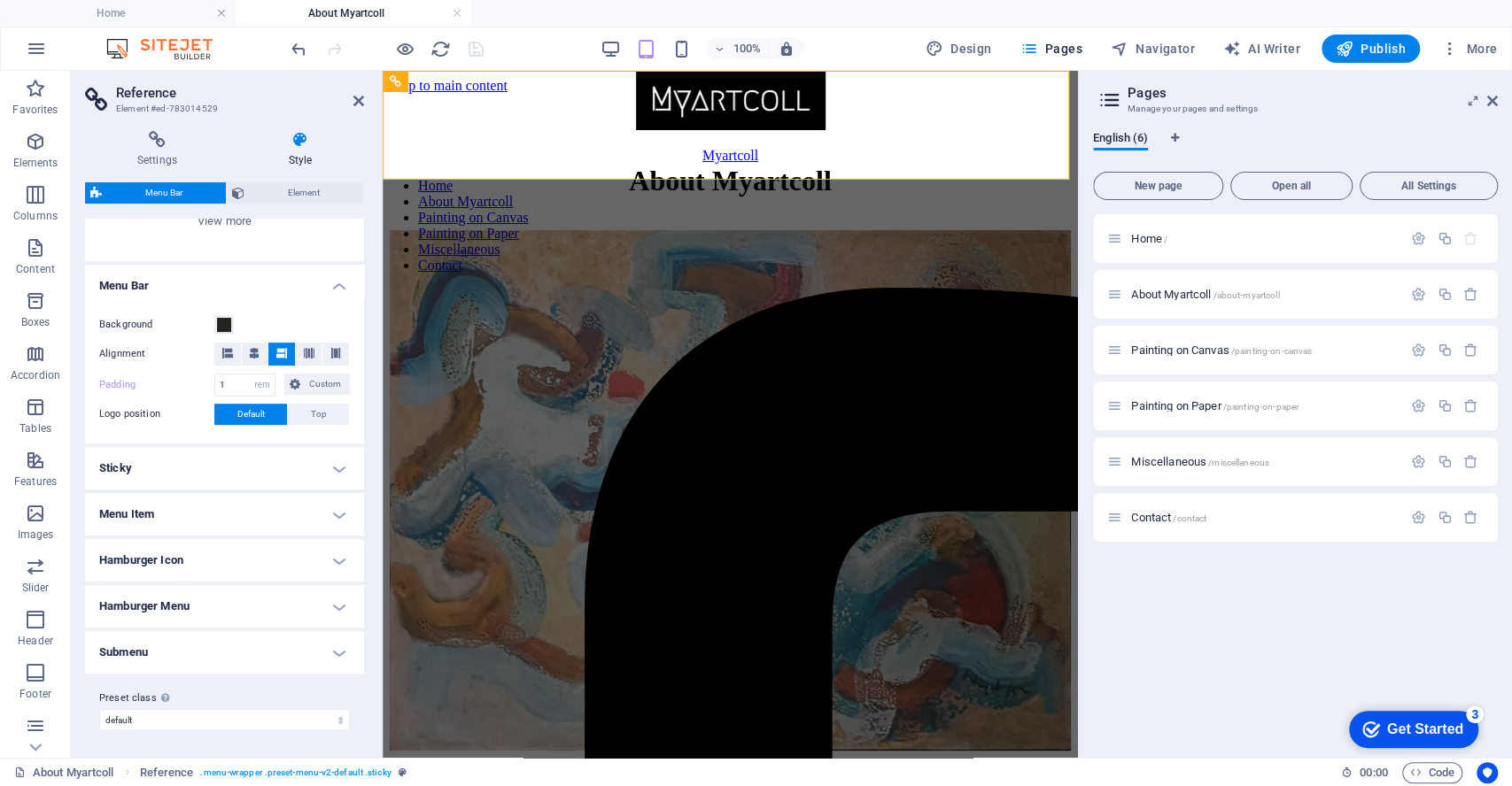
click at [204, 515] on h4 "Menu Item" at bounding box center [224, 514] width 279 height 43
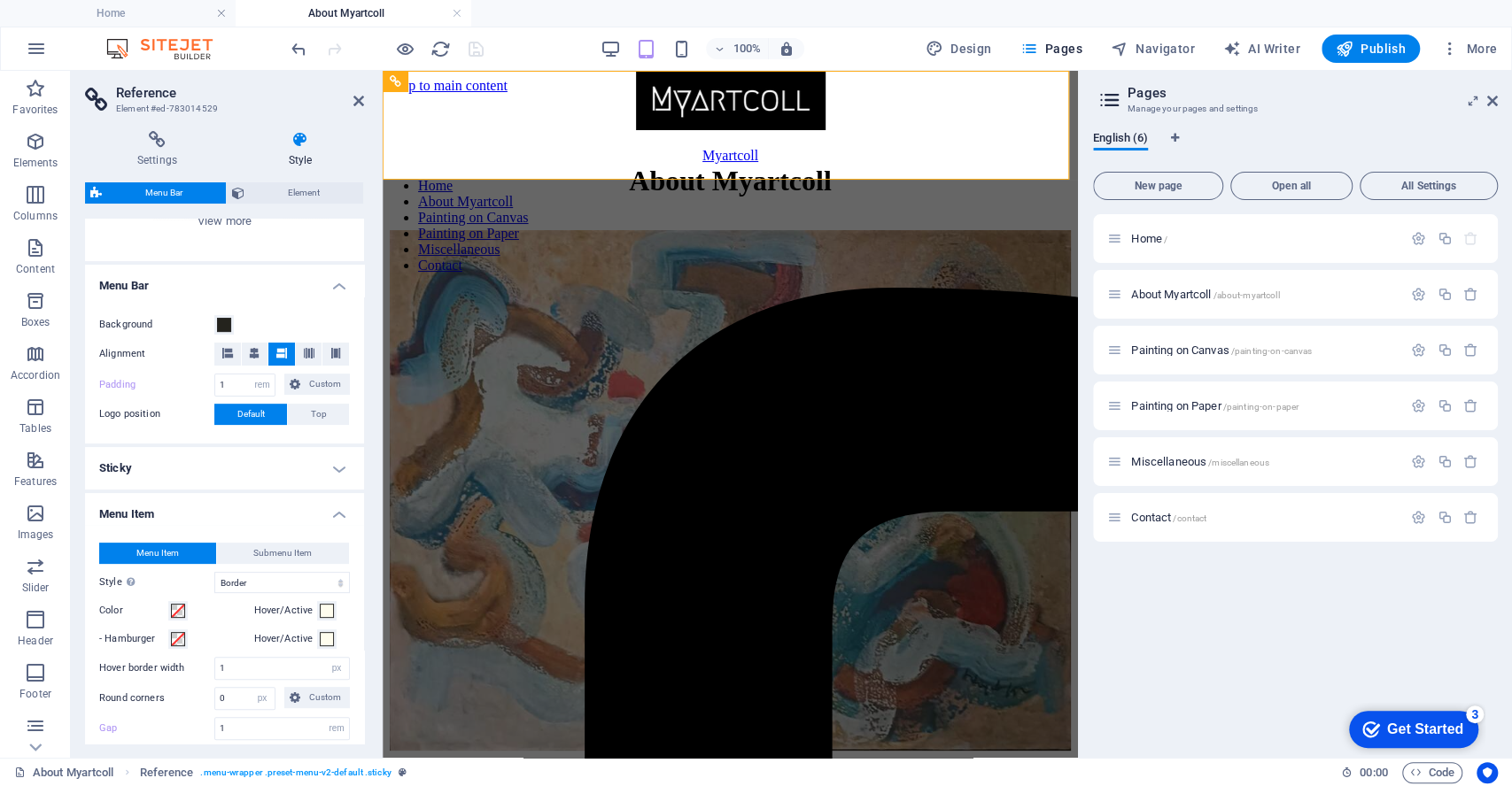
click at [204, 515] on h4 "Menu Item" at bounding box center [224, 508] width 279 height 32
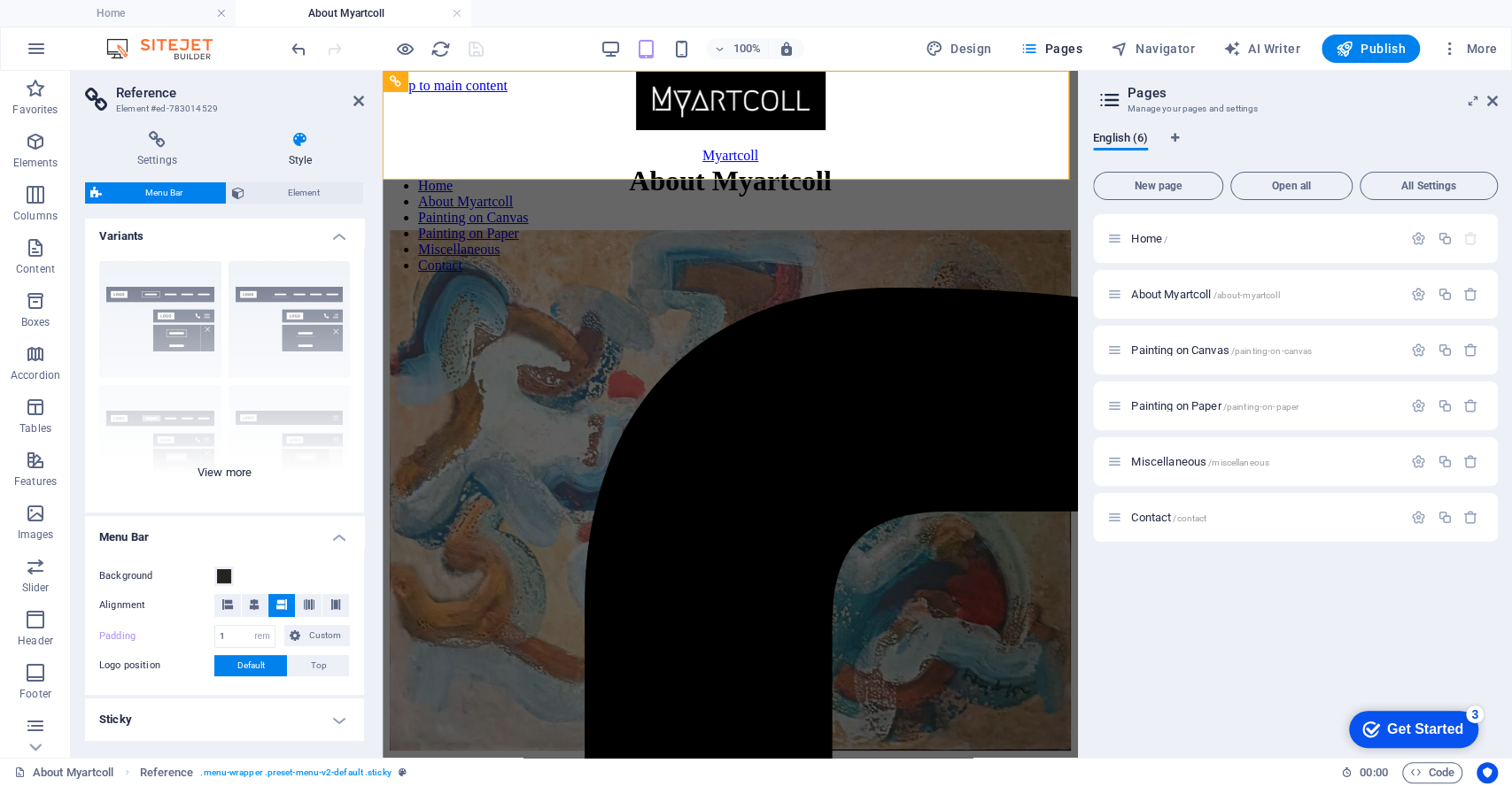
scroll to position [0, 0]
click at [160, 145] on icon at bounding box center [157, 140] width 144 height 18
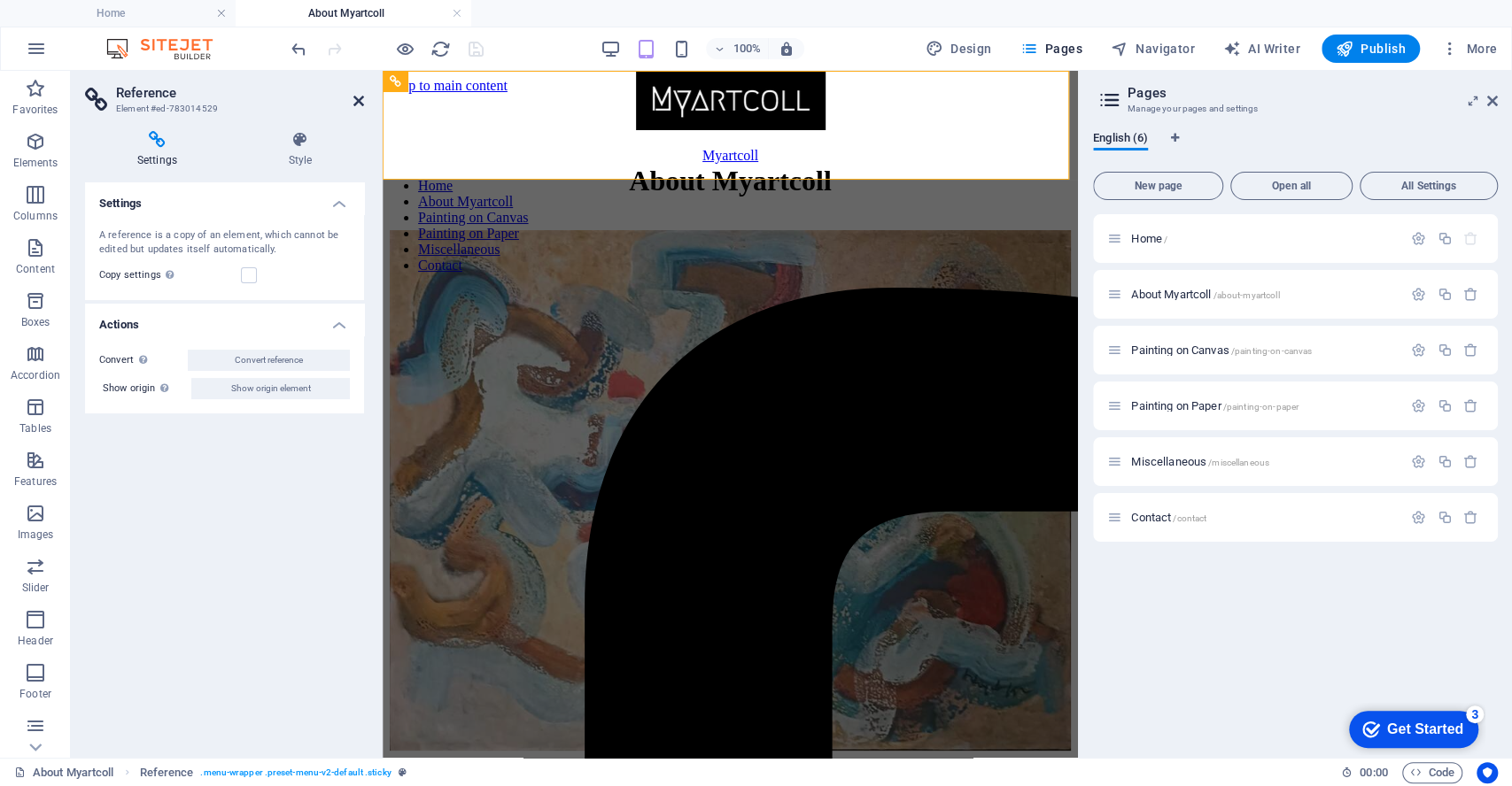
click at [357, 102] on icon at bounding box center [359, 100] width 11 height 15
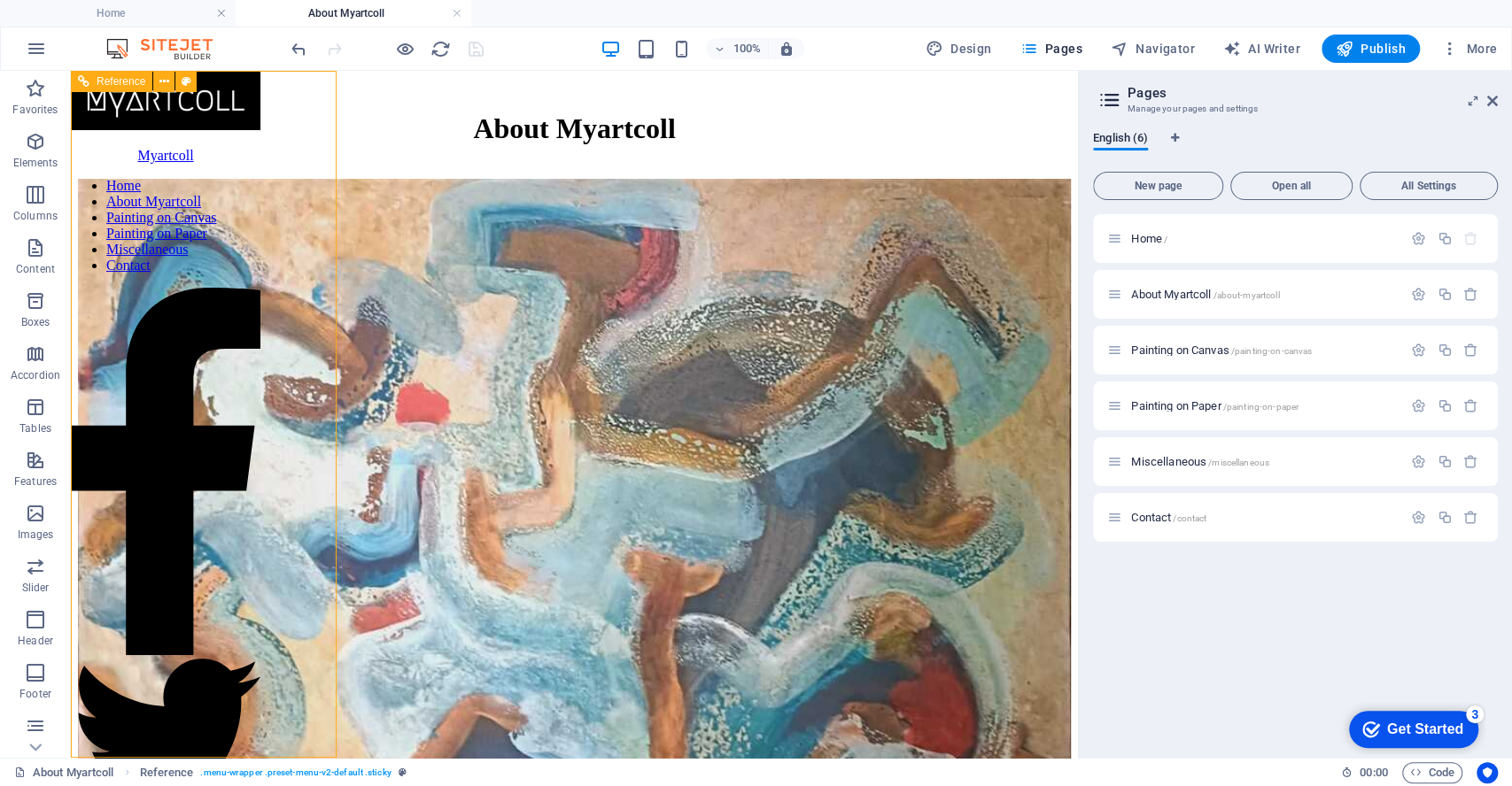
click at [203, 274] on nav "Home About Myartcoll Painting on Canvas Painting on Paper Miscellaneous Contact" at bounding box center [166, 226] width 190 height 95
click at [200, 274] on nav "Home About Myartcoll Painting on Canvas Painting on Paper Miscellaneous Contact" at bounding box center [166, 226] width 190 height 95
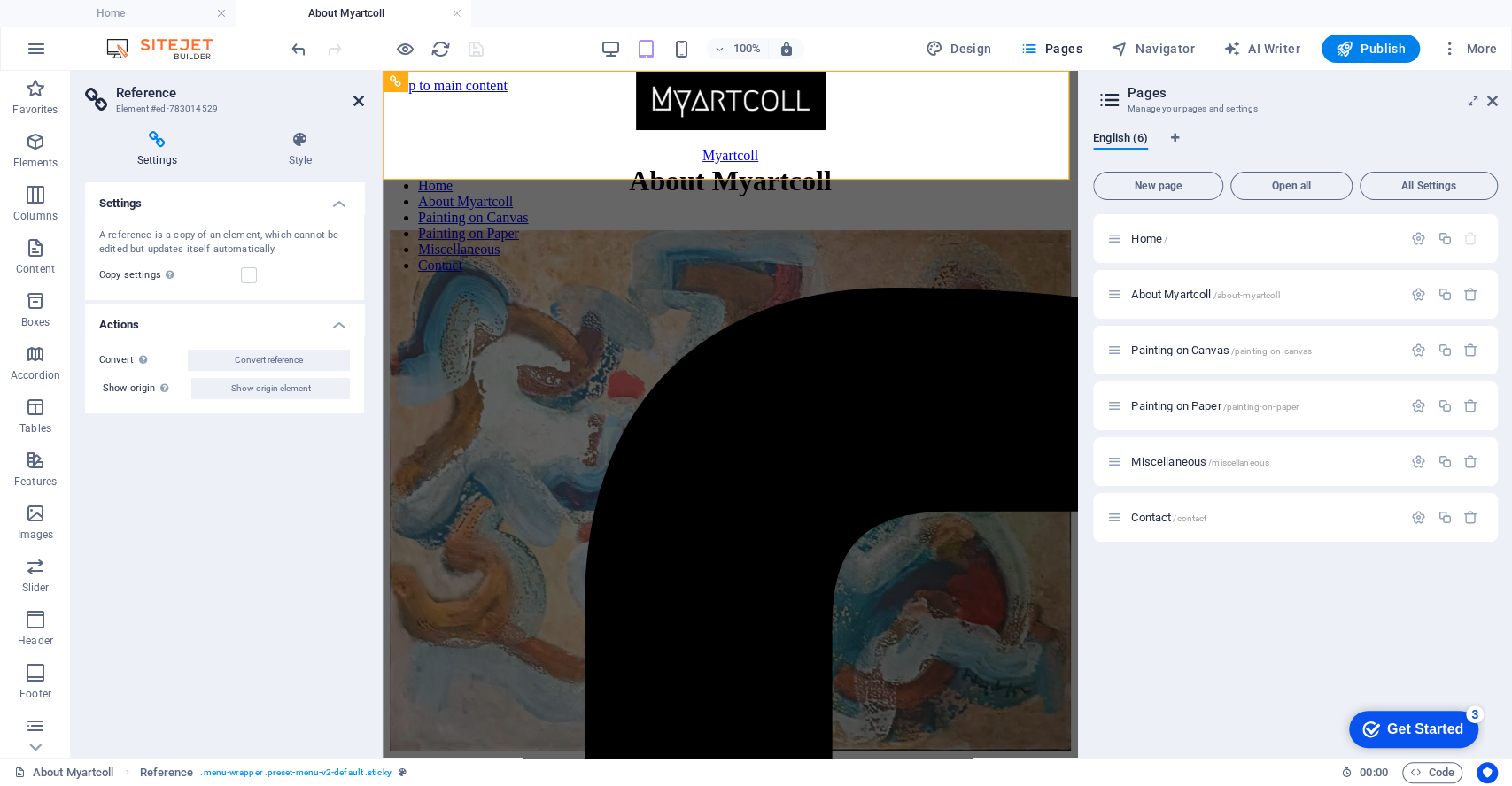
click at [359, 99] on icon at bounding box center [359, 100] width 11 height 15
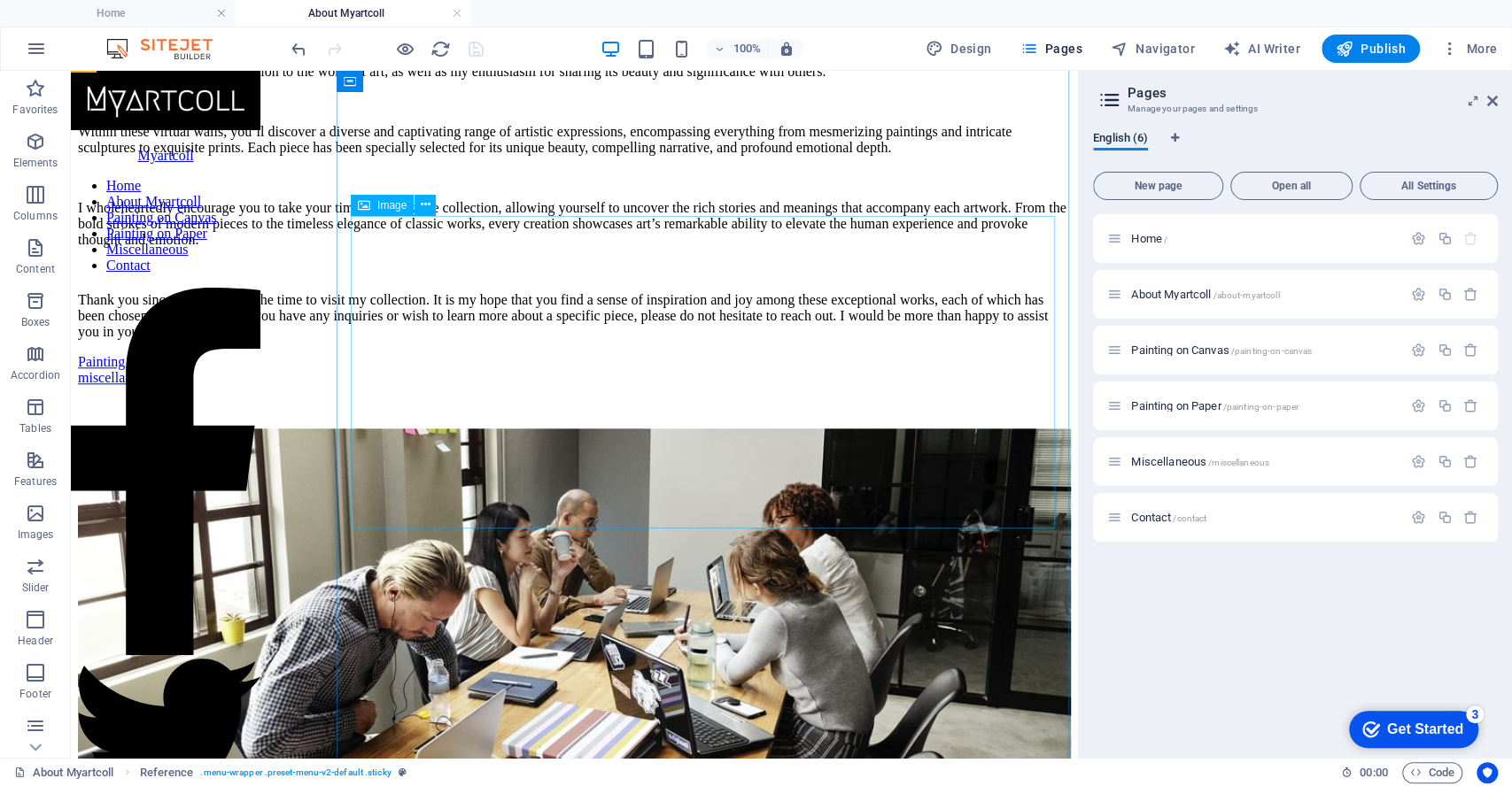
scroll to position [976, 0]
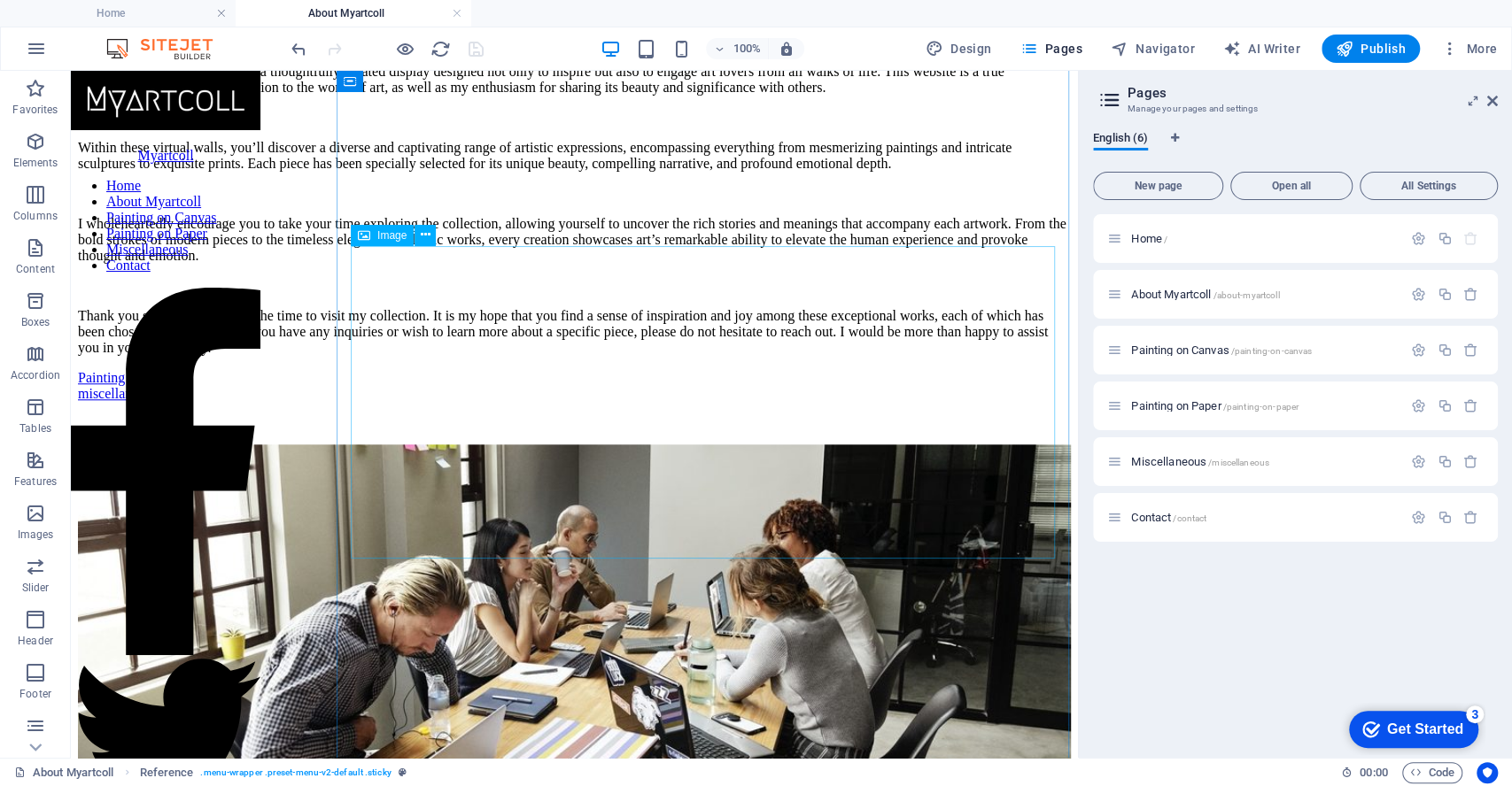
click at [721, 444] on figure at bounding box center [574, 666] width 993 height 444
click at [722, 444] on figure at bounding box center [574, 666] width 993 height 444
select select "px"
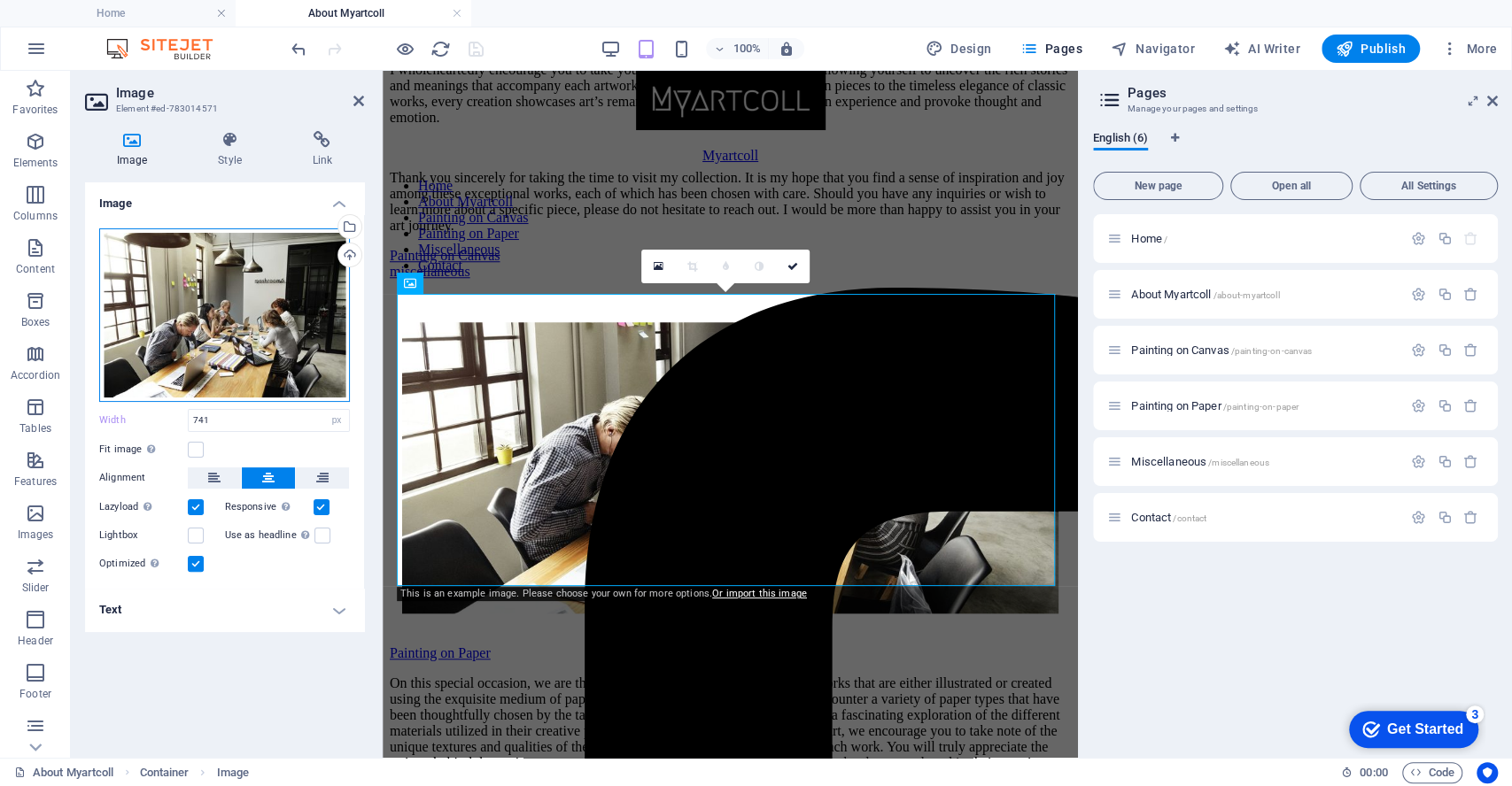
click at [249, 317] on div "Drag files here, click to choose files or select files from Files or our free s…" at bounding box center [224, 316] width 250 height 173
click at [249, 317] on body "[DOMAIN_NAME] Home About Myartcoll Favorites Elements Columns Content Boxes Acc…" at bounding box center [756, 393] width 1512 height 786
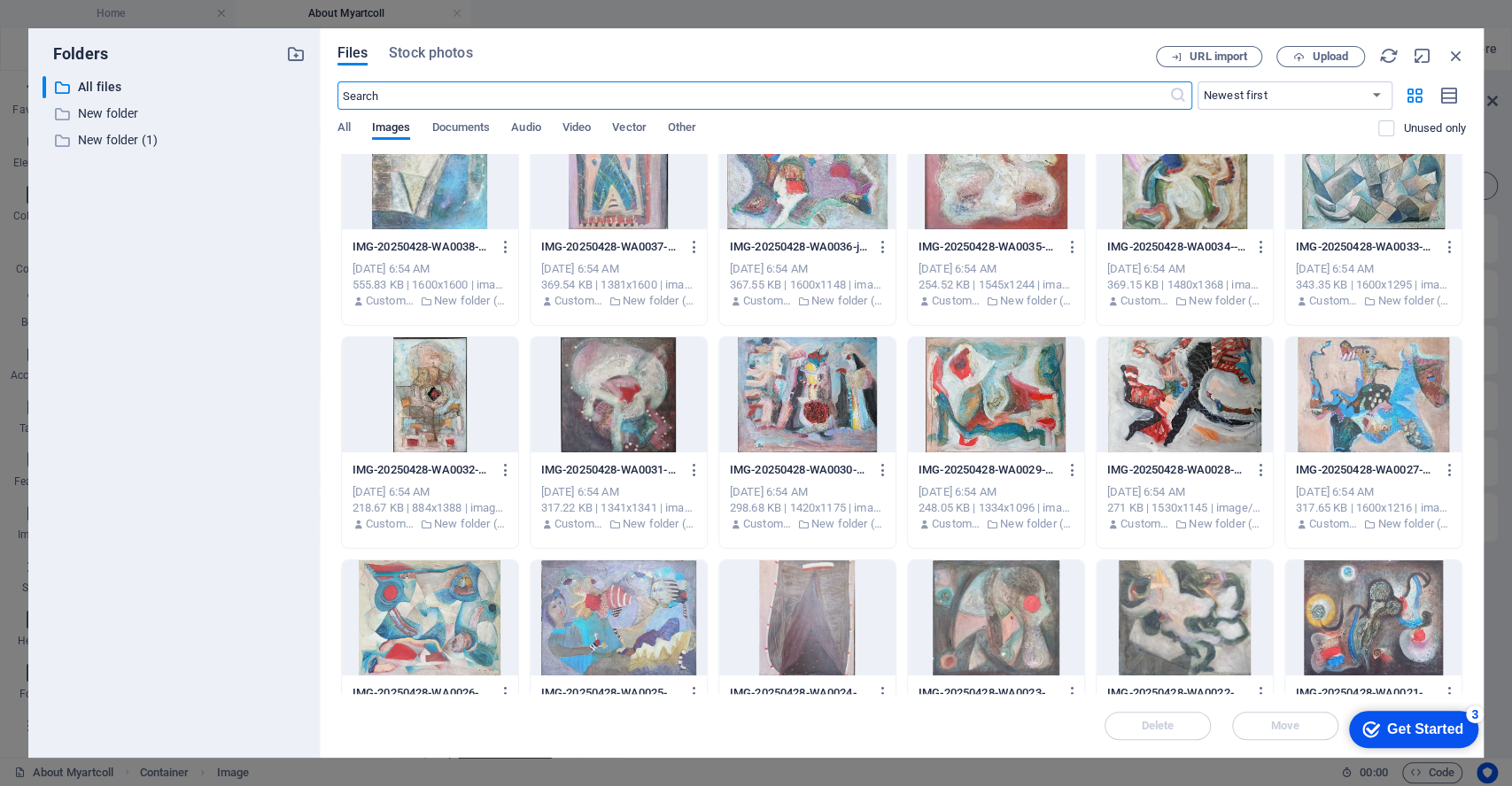
scroll to position [1726, 0]
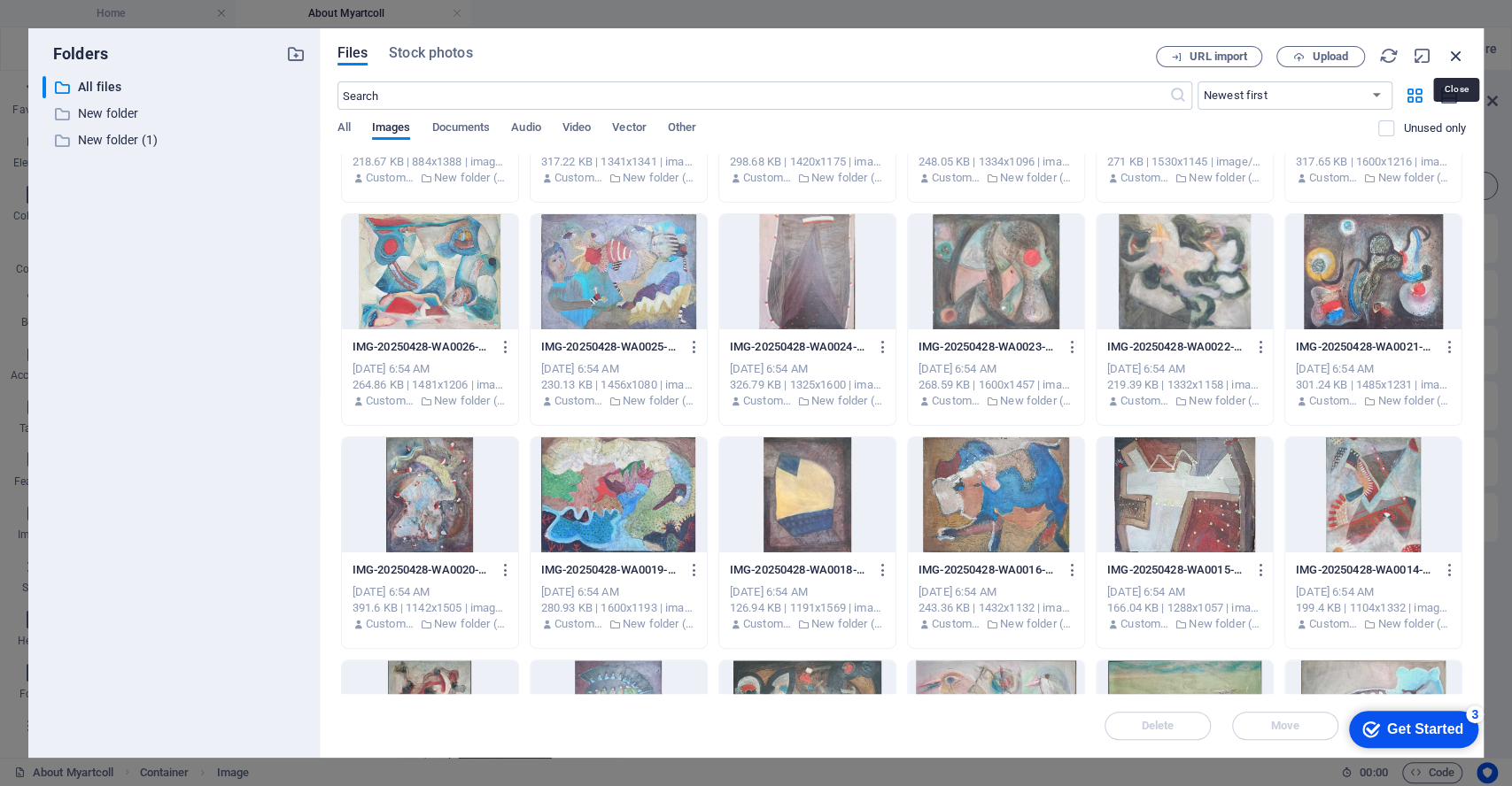
click at [1456, 54] on icon "button" at bounding box center [1455, 56] width 19 height 19
